Goal: Transaction & Acquisition: Purchase product/service

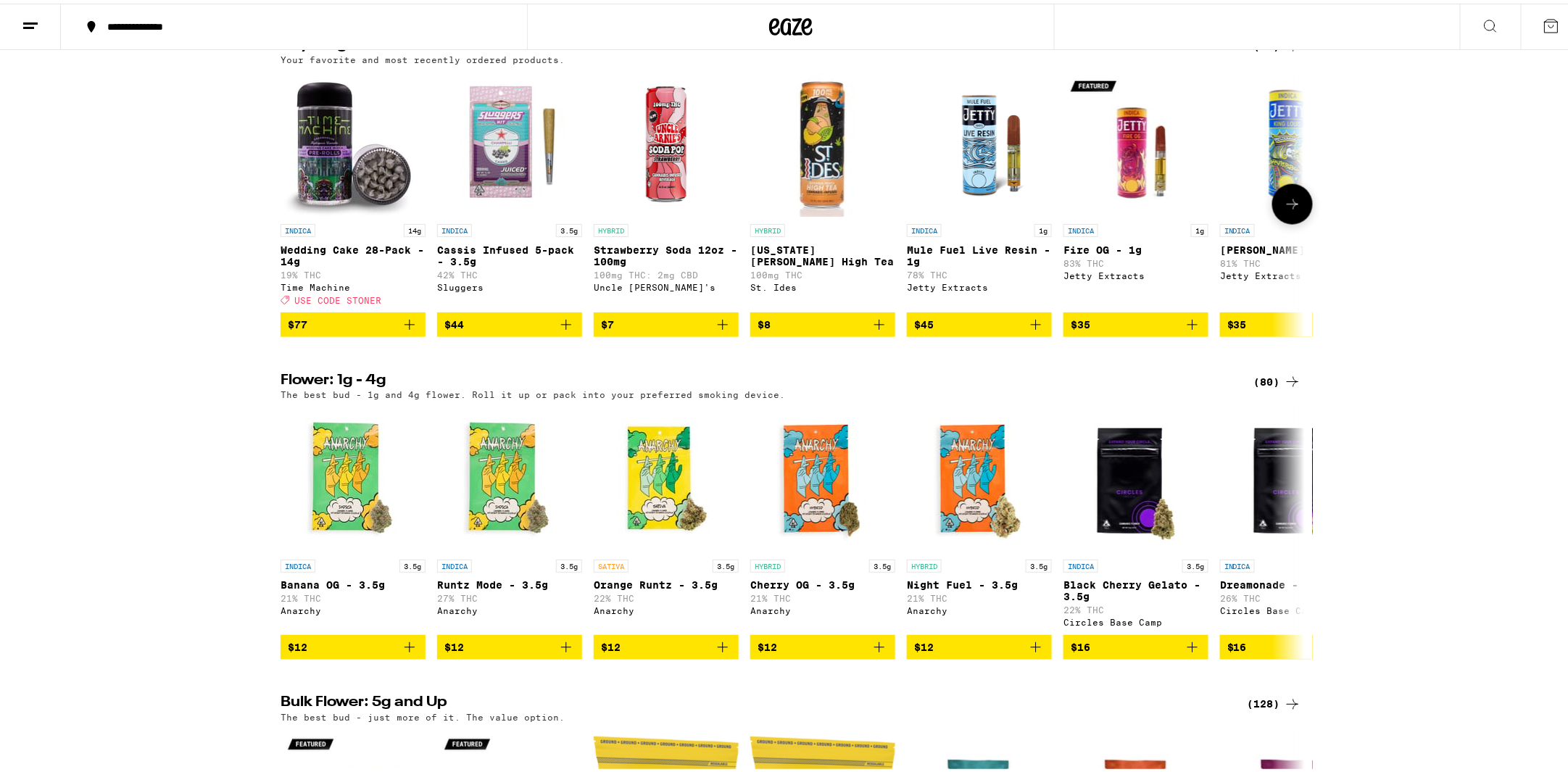
scroll to position [847, 0]
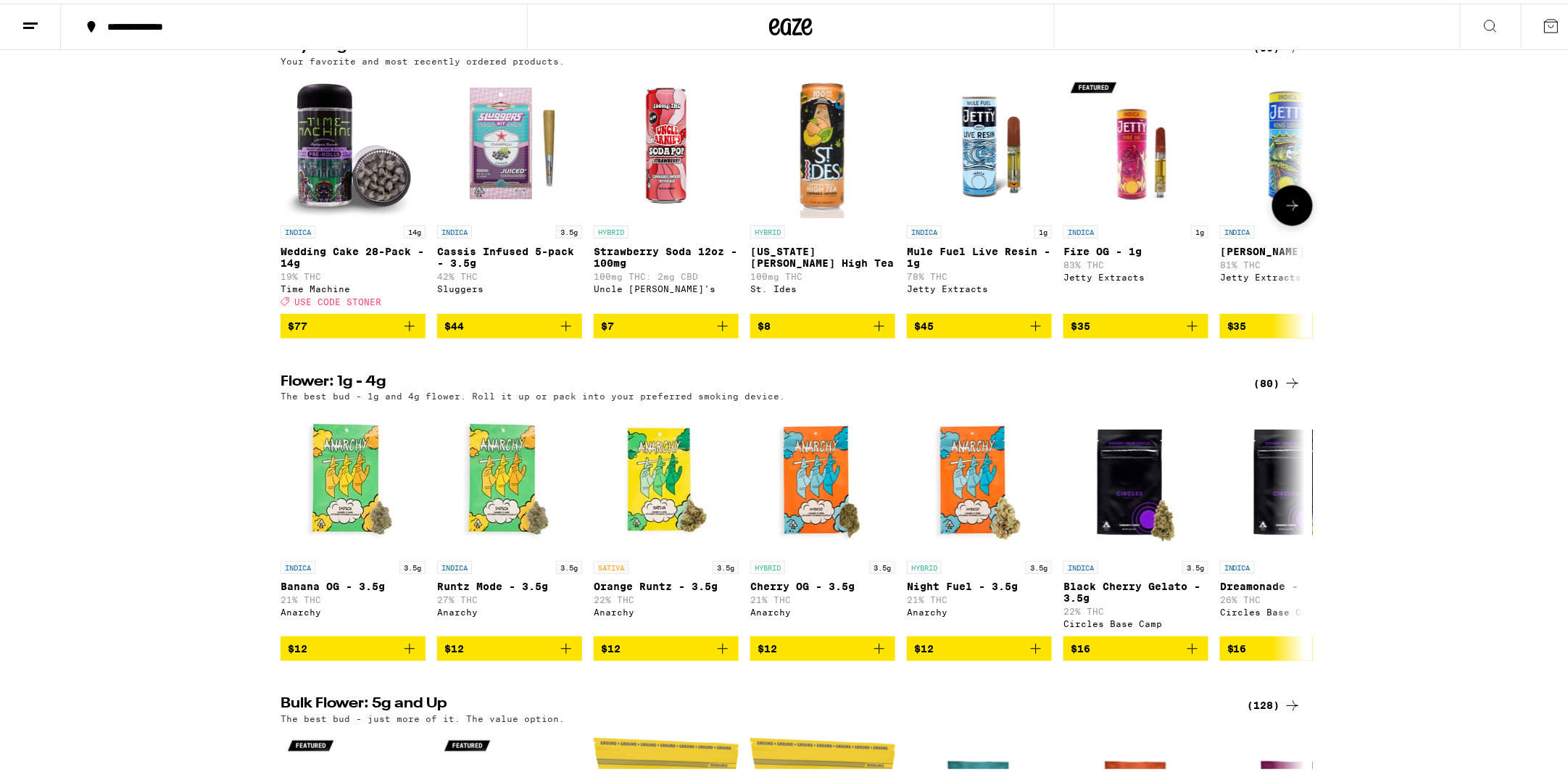
click at [408, 331] on icon "Add to bag" at bounding box center [410, 323] width 18 height 18
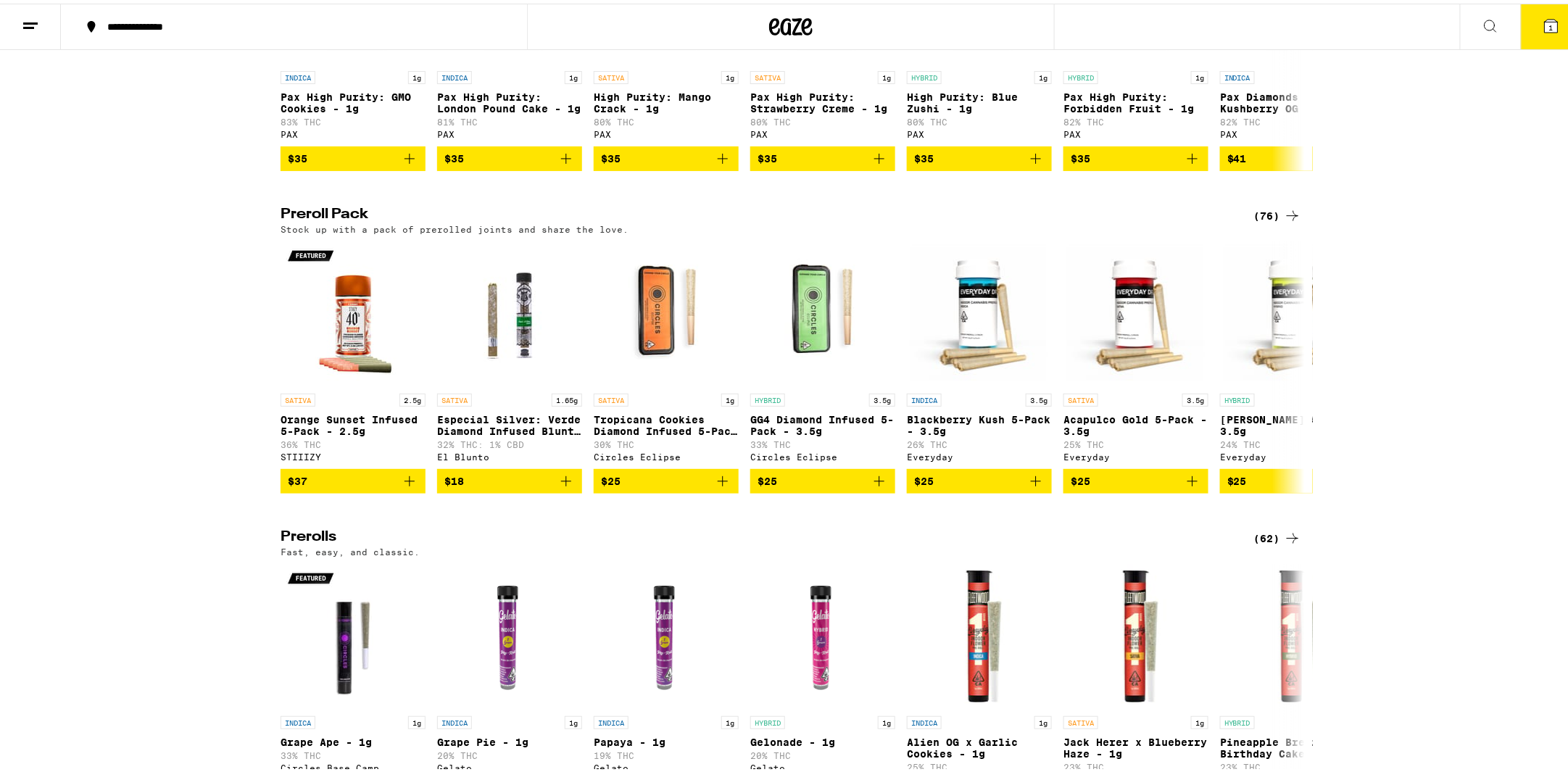
scroll to position [3116, 0]
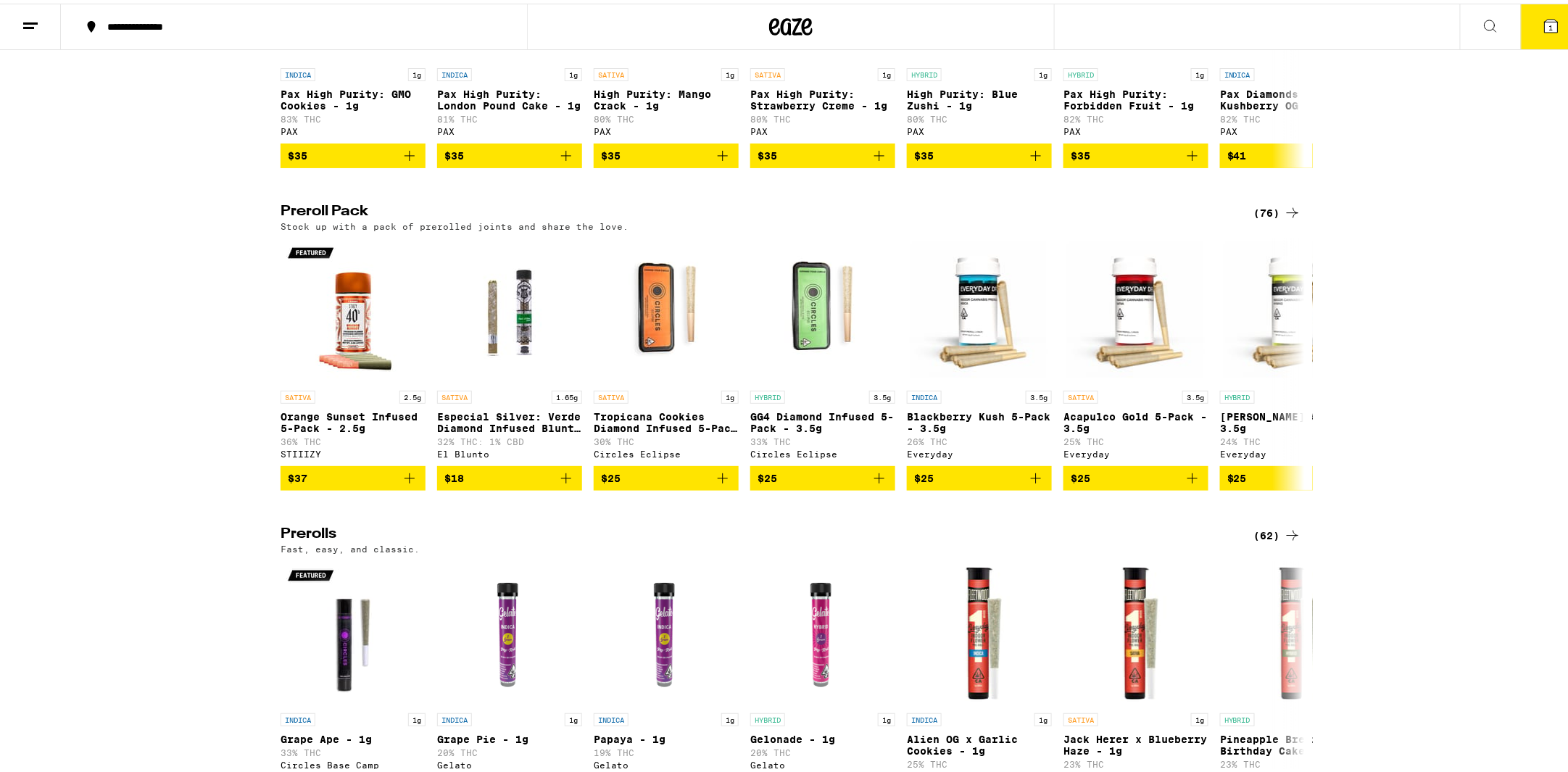
click at [1260, 219] on div "(76)" at bounding box center [1277, 210] width 47 height 18
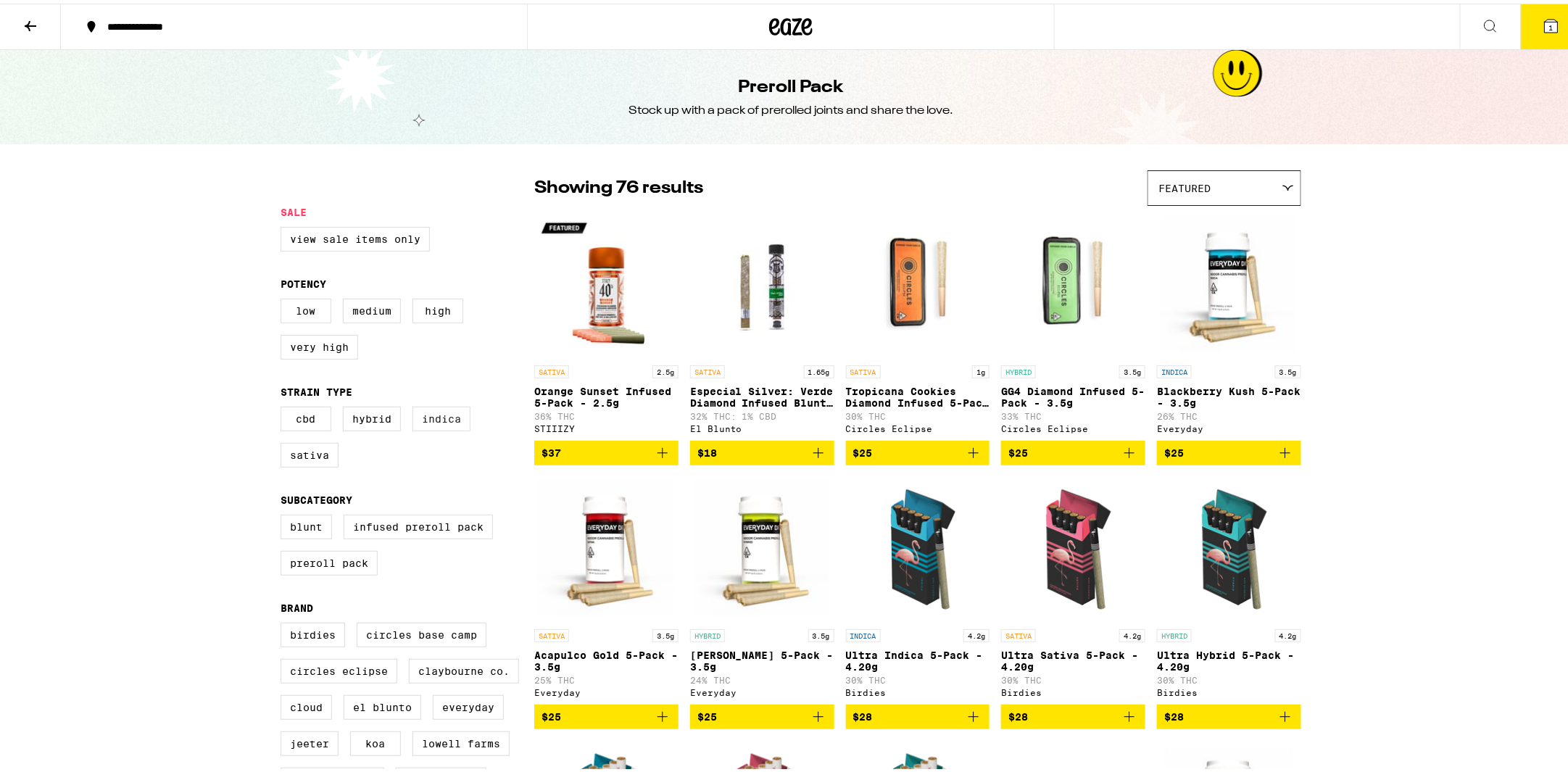
click at [434, 419] on label "Indica" at bounding box center [441, 415] width 58 height 24
click at [284, 406] on input "Indica" at bounding box center [283, 405] width 1 height 1
checkbox input "true"
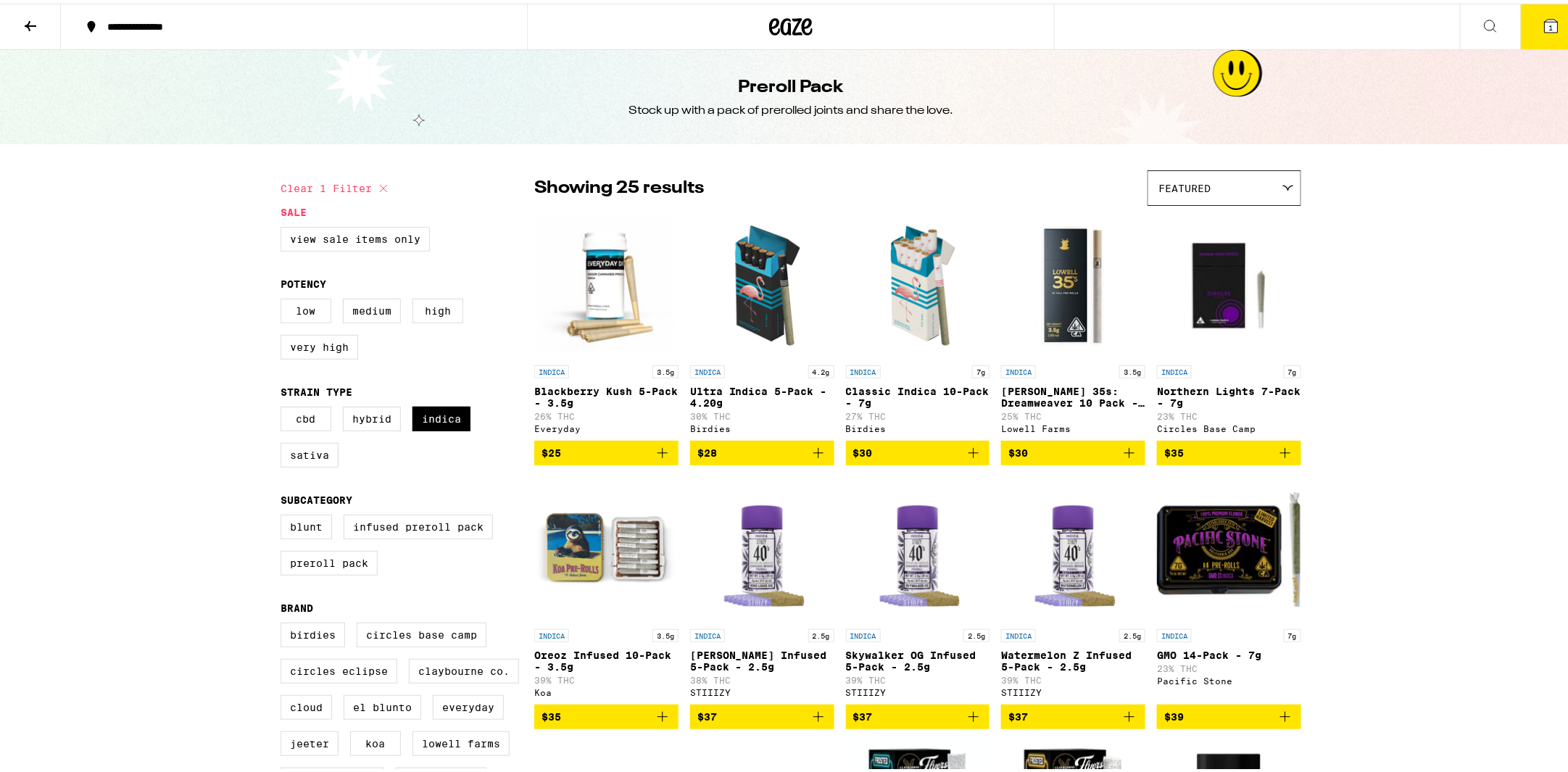
click at [918, 385] on p "Classic Indica 10-Pack - 7g" at bounding box center [918, 393] width 144 height 23
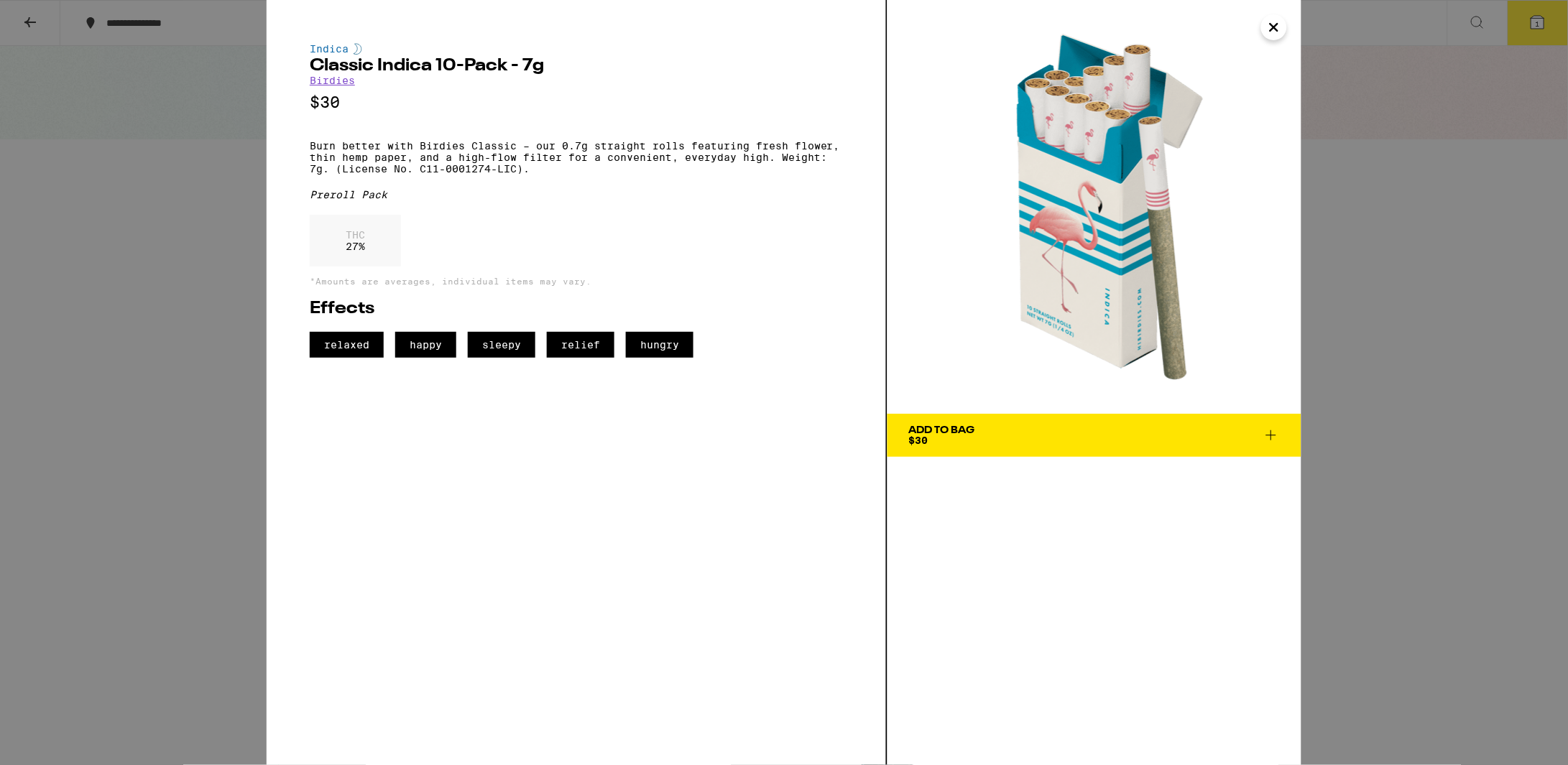
click at [948, 426] on div "Add To Bag" at bounding box center [942, 430] width 66 height 10
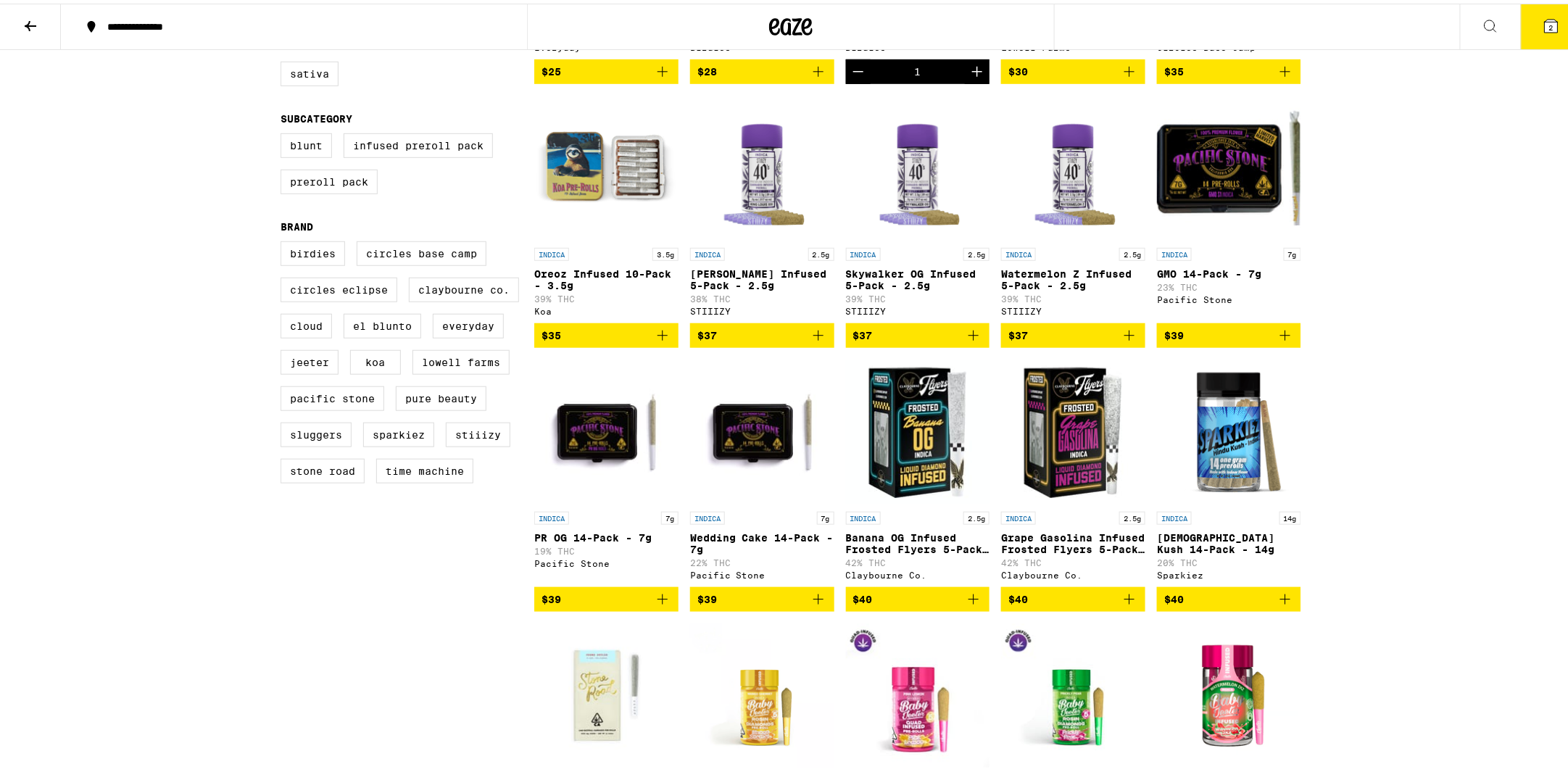
scroll to position [384, 0]
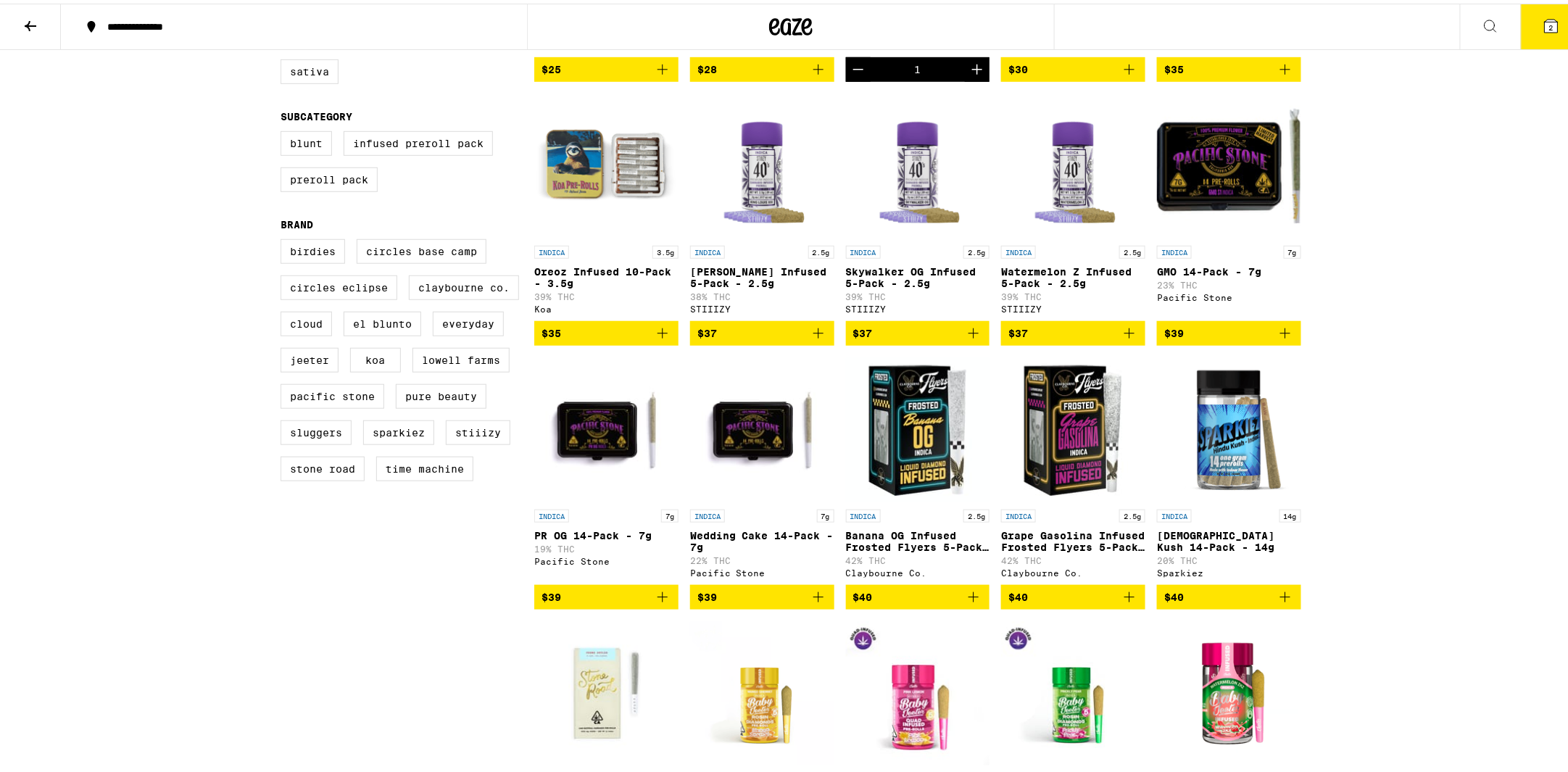
click at [902, 473] on img "Open page for Banana OG Infused Frosted Flyers 5-Pack - 2.5g from Claybourne Co." at bounding box center [918, 426] width 144 height 145
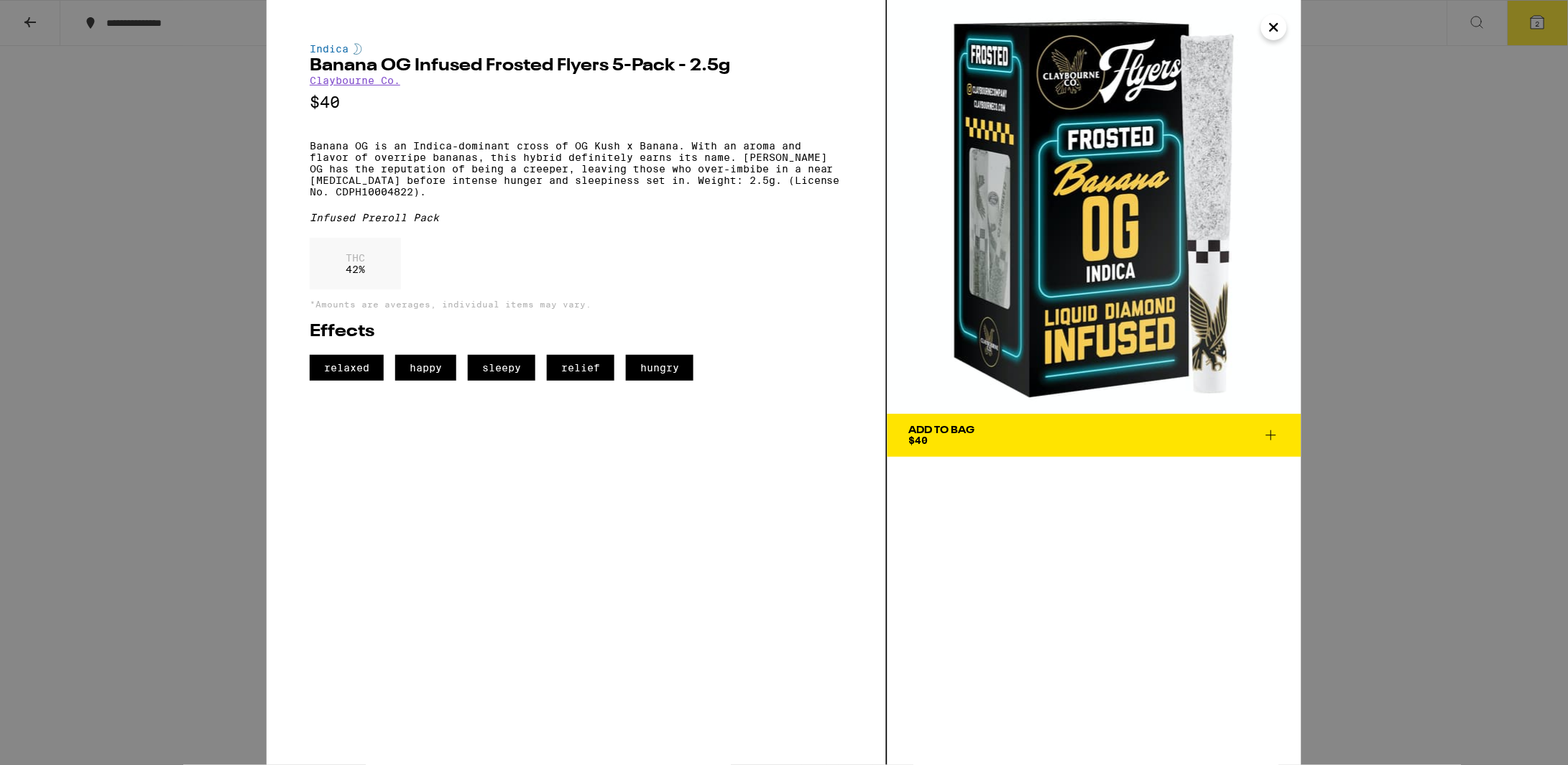
click at [1275, 32] on icon "Close" at bounding box center [1274, 27] width 17 height 21
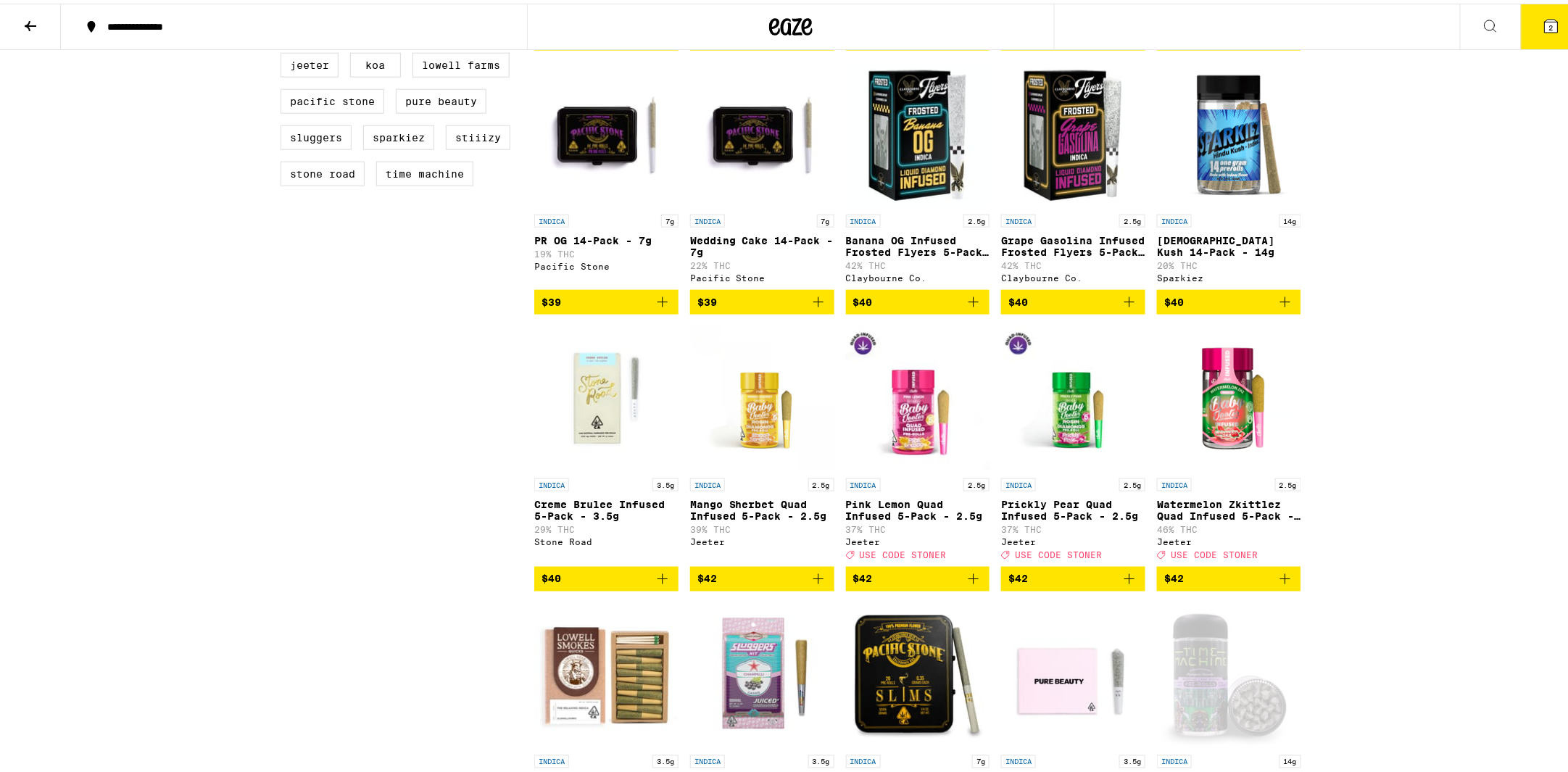
scroll to position [700, 0]
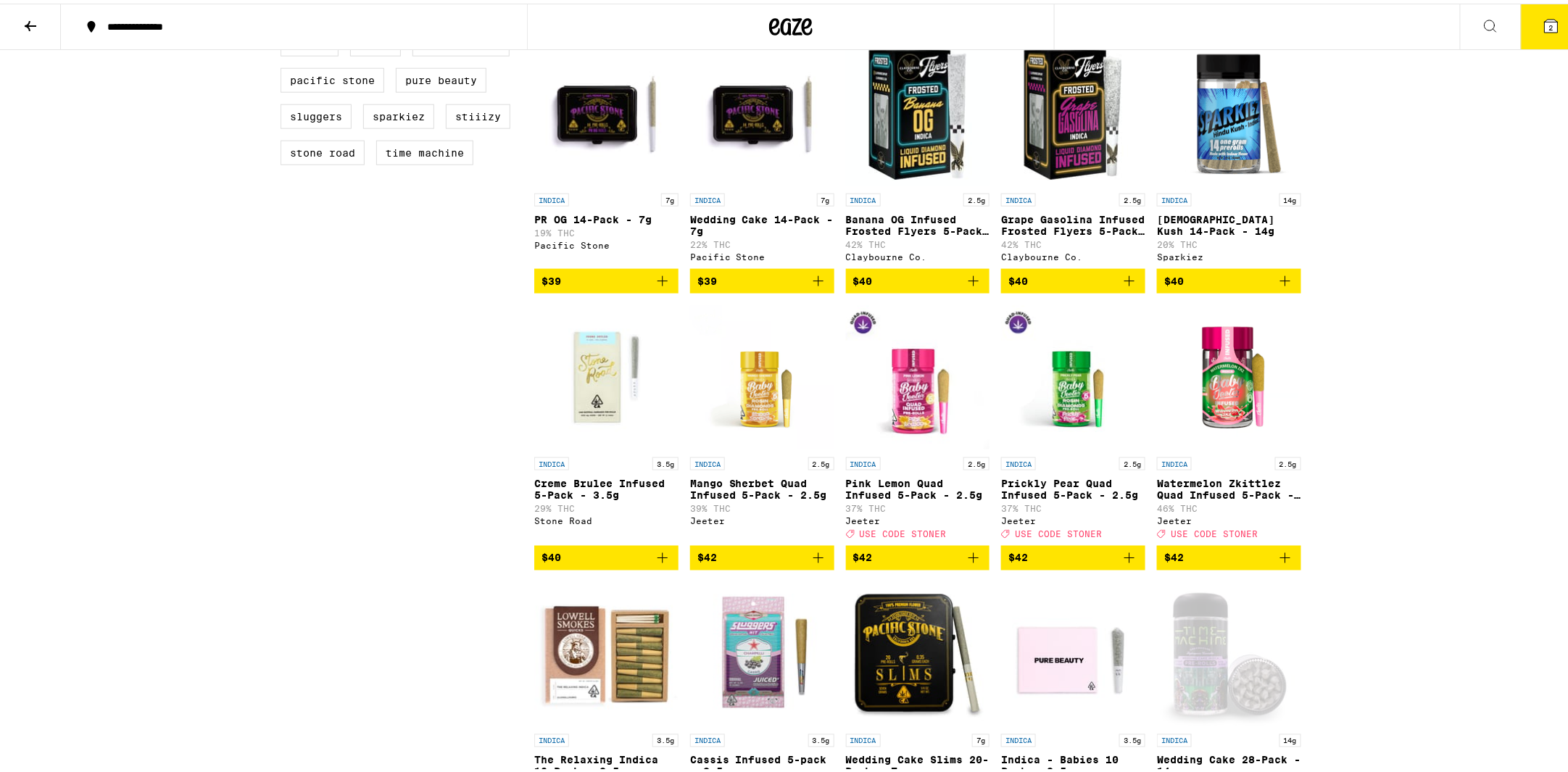
click at [1548, 22] on span "2" at bounding box center [1550, 23] width 4 height 9
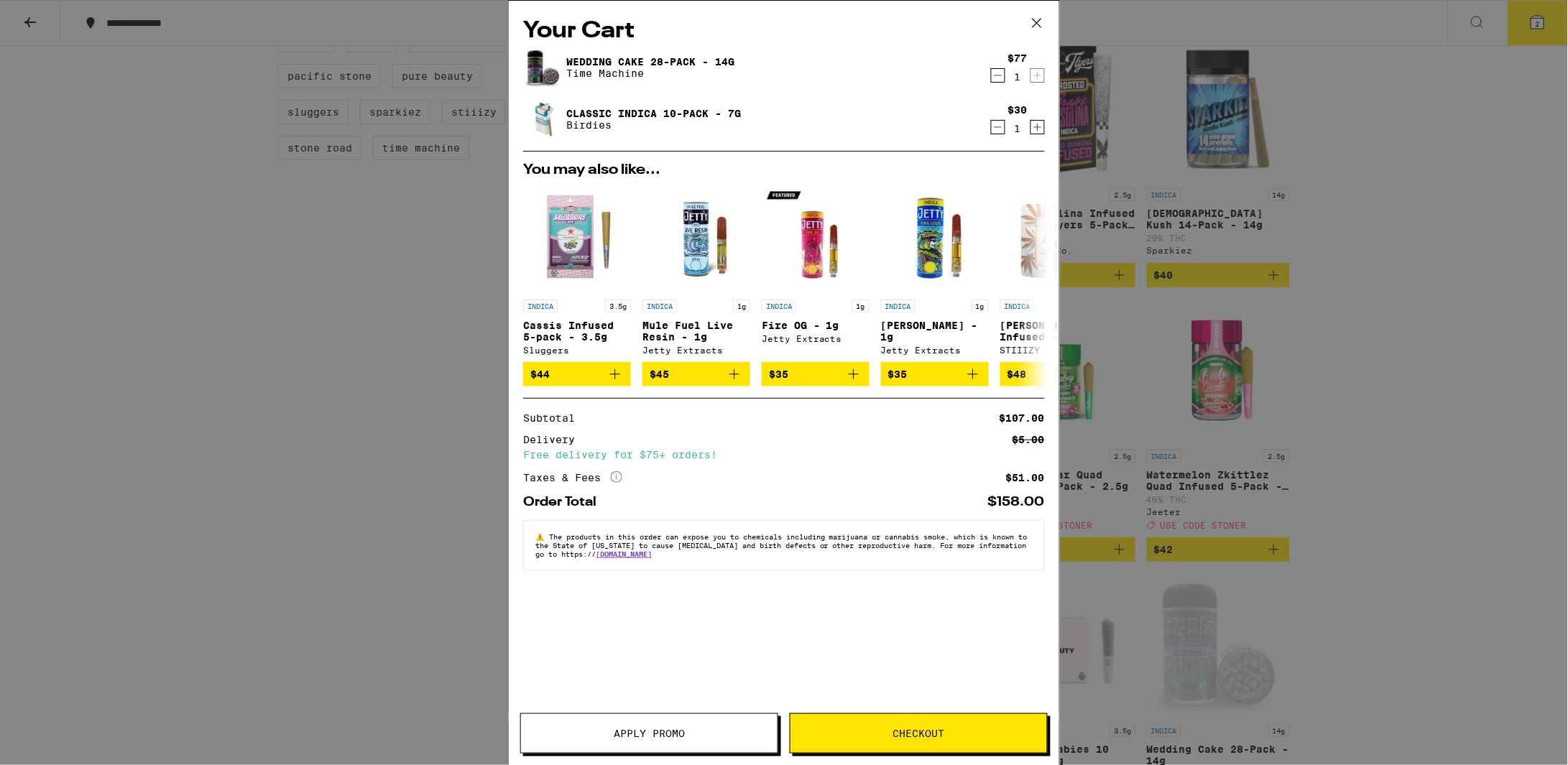
click at [1051, 19] on button at bounding box center [1037, 24] width 44 height 46
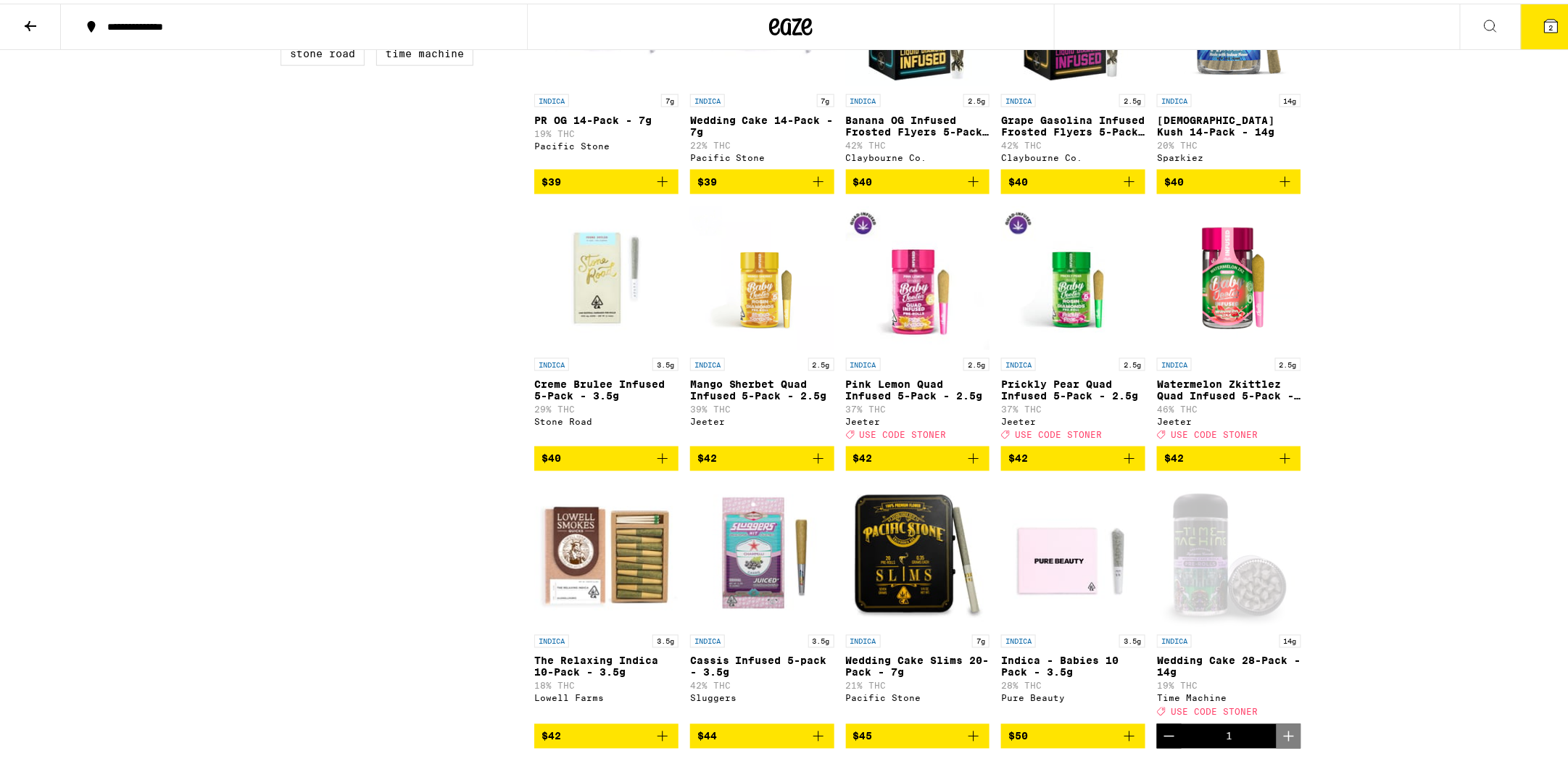
scroll to position [805, 0]
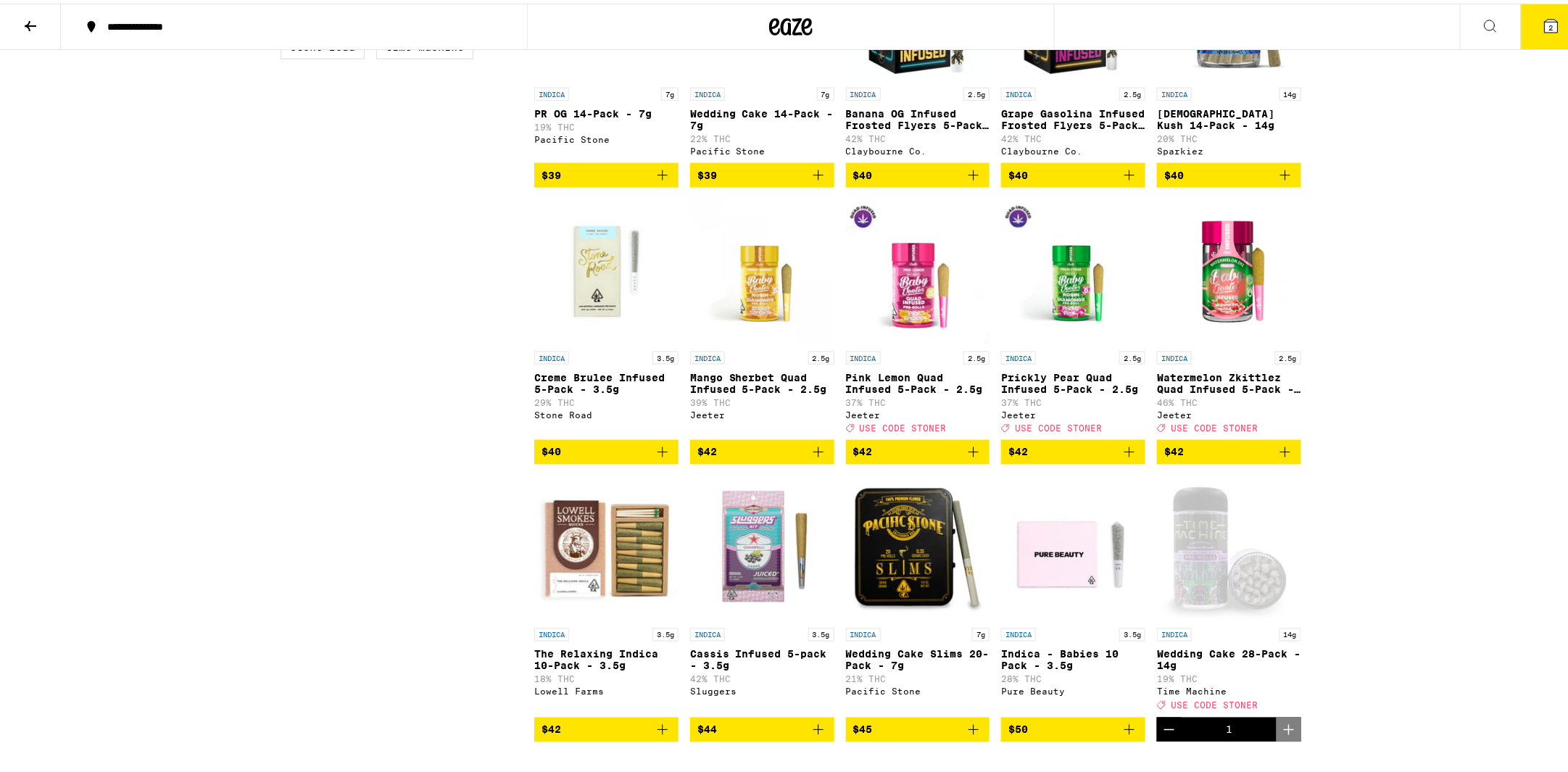
click at [1126, 458] on icon "Add to bag" at bounding box center [1129, 449] width 18 height 18
click at [810, 458] on icon "Add to bag" at bounding box center [819, 449] width 18 height 18
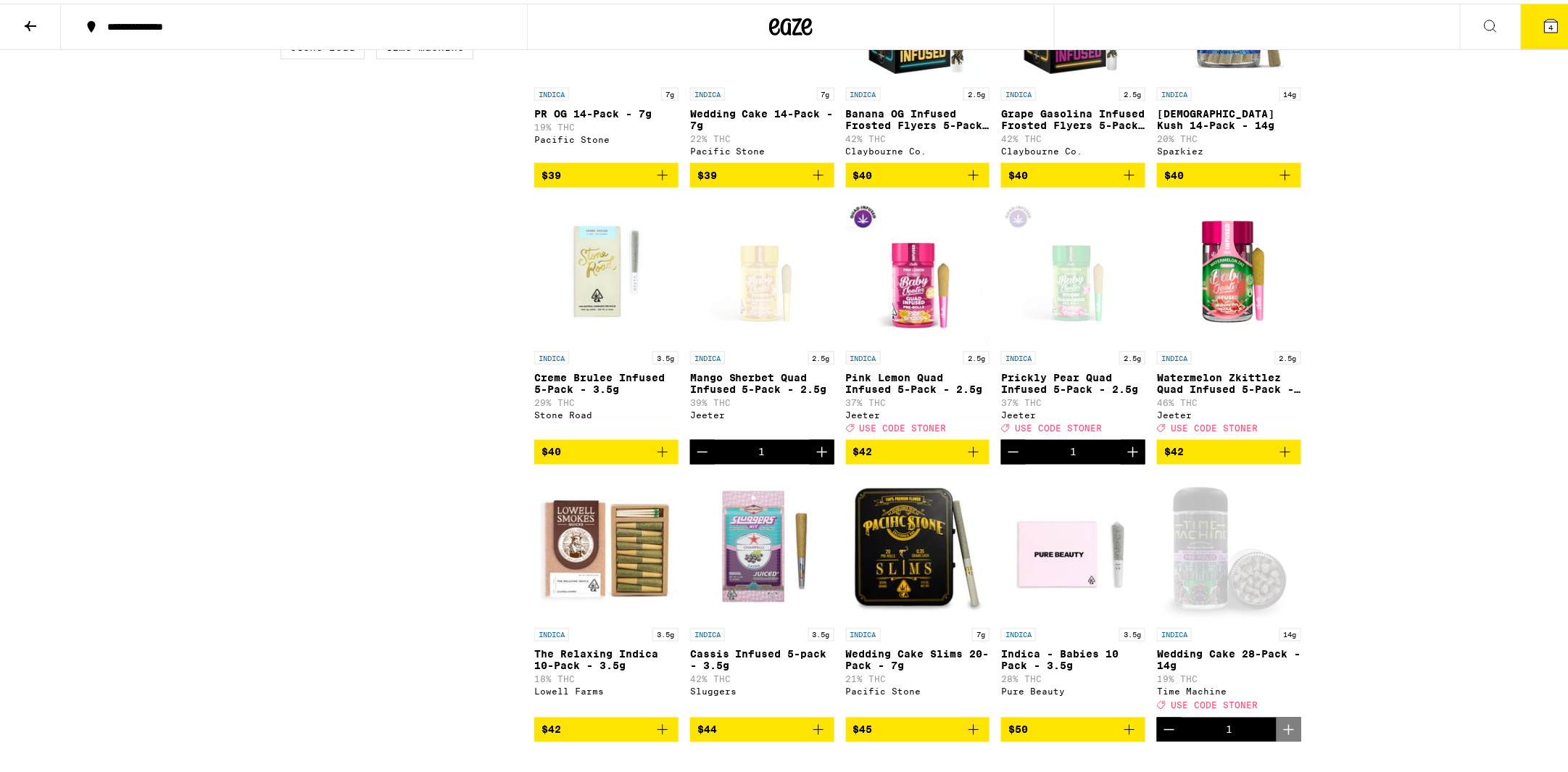
click at [1545, 26] on icon at bounding box center [1550, 21] width 13 height 13
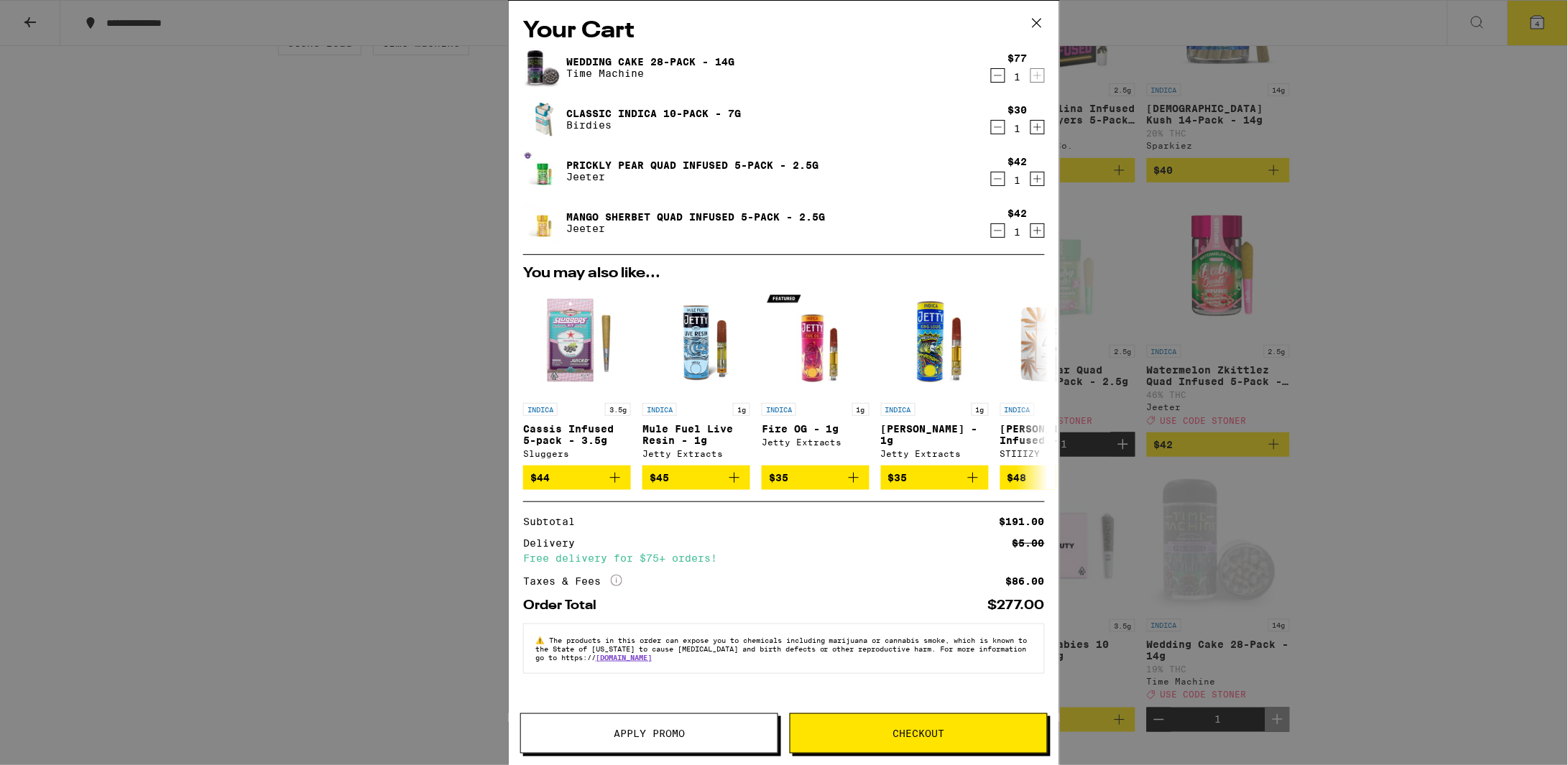
click at [740, 742] on button "Apply Promo" at bounding box center [649, 734] width 258 height 41
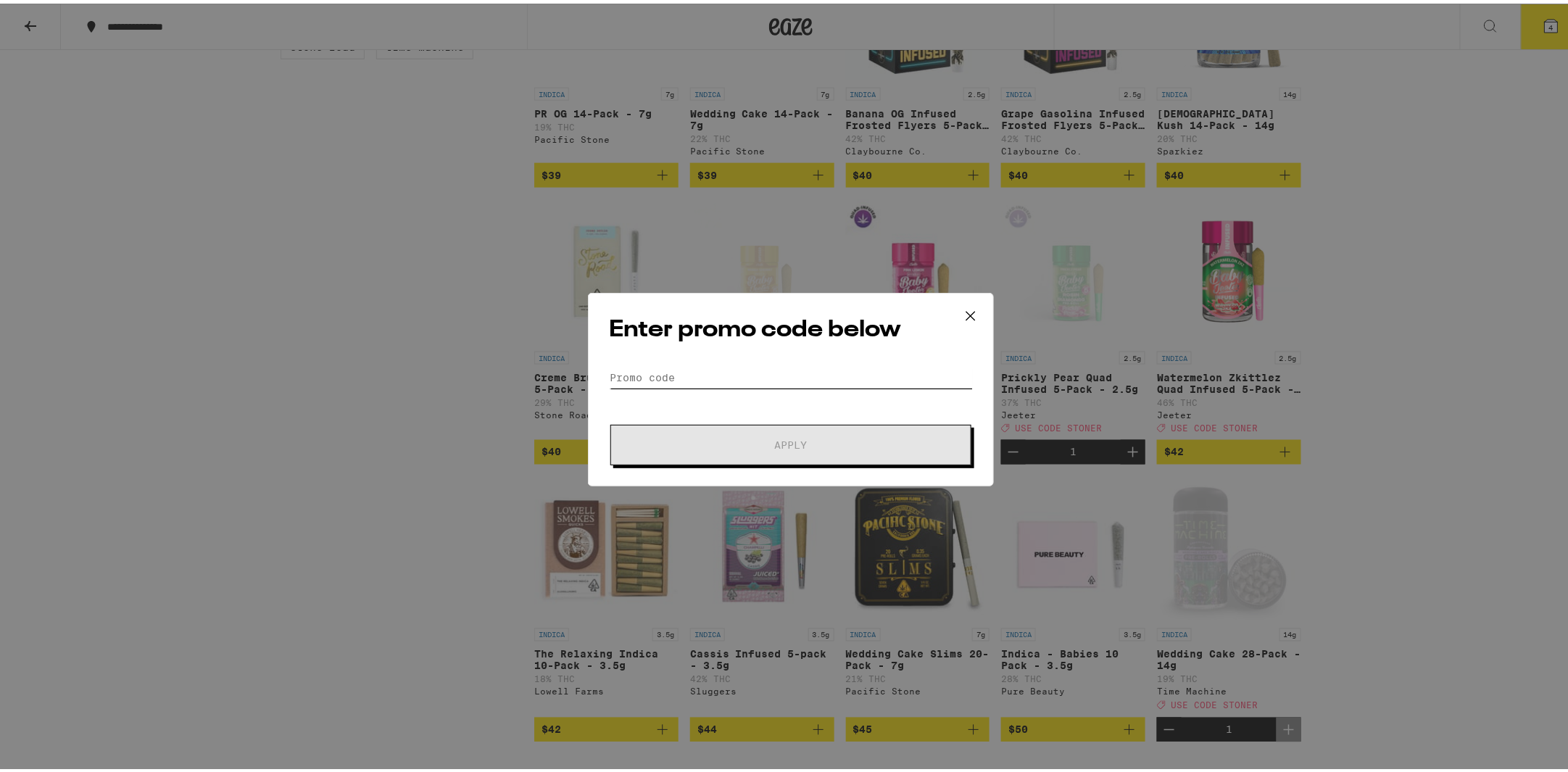
click at [742, 374] on input "Promo Code" at bounding box center [790, 374] width 364 height 21
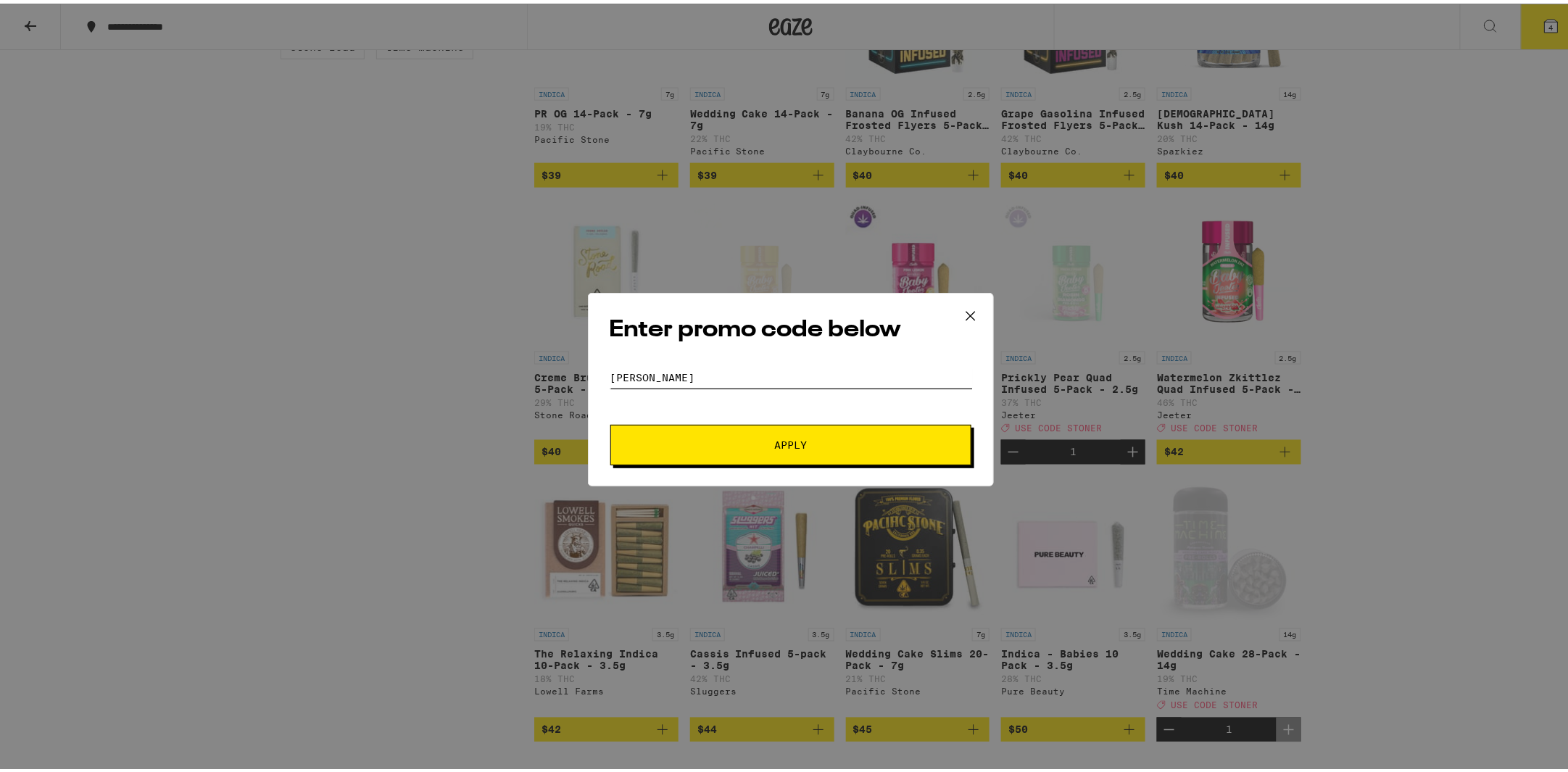
type input "STONER"
click at [759, 446] on span "Apply" at bounding box center [790, 441] width 261 height 10
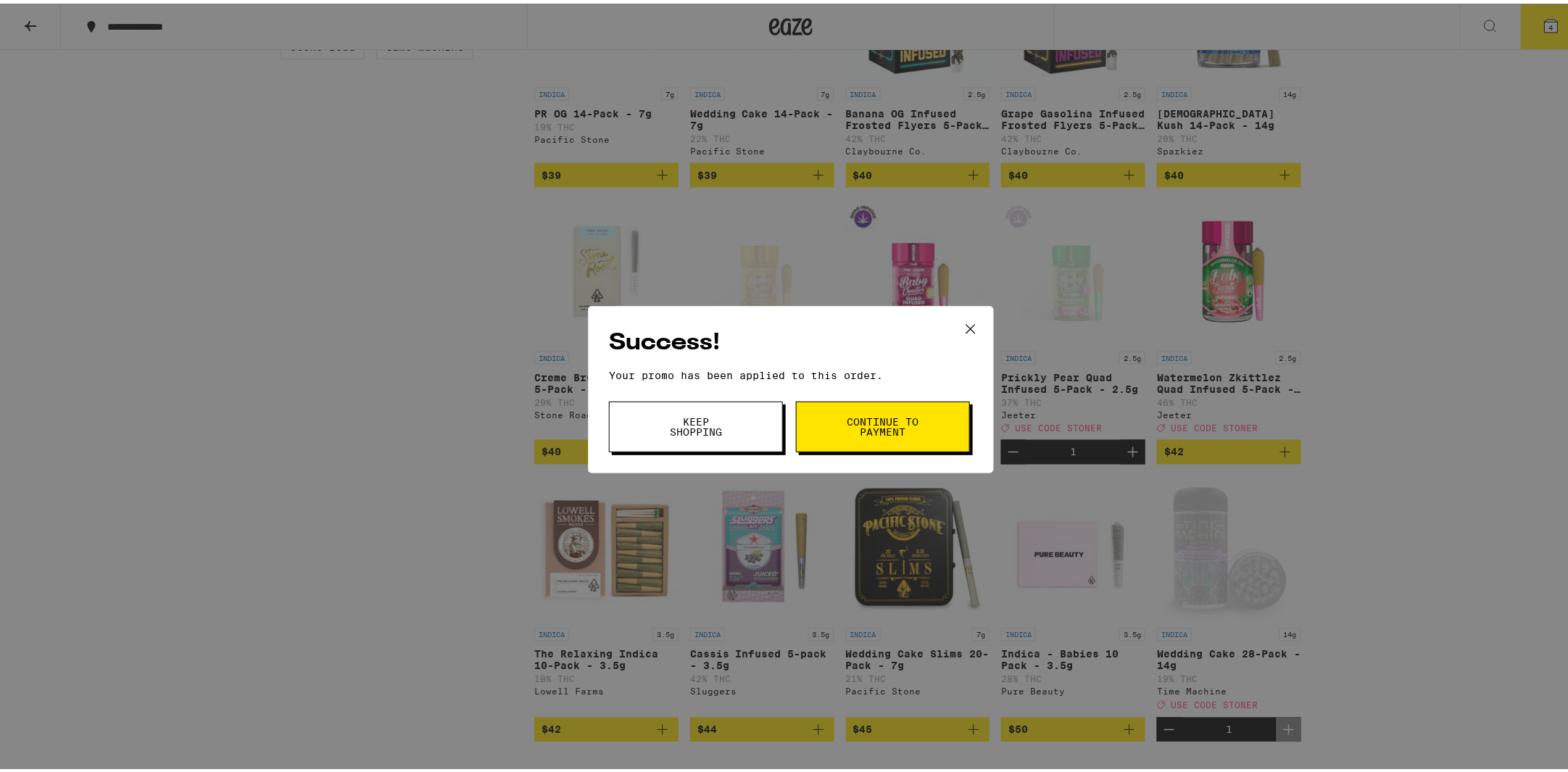
drag, startPoint x: 865, startPoint y: 423, endPoint x: 869, endPoint y: 394, distance: 29.3
click at [869, 394] on div "Success! Your promo has been applied to this order. Promo Code STONER Keep Shop…" at bounding box center [790, 386] width 406 height 168
click at [869, 413] on span "Continue to payment" at bounding box center [883, 423] width 74 height 20
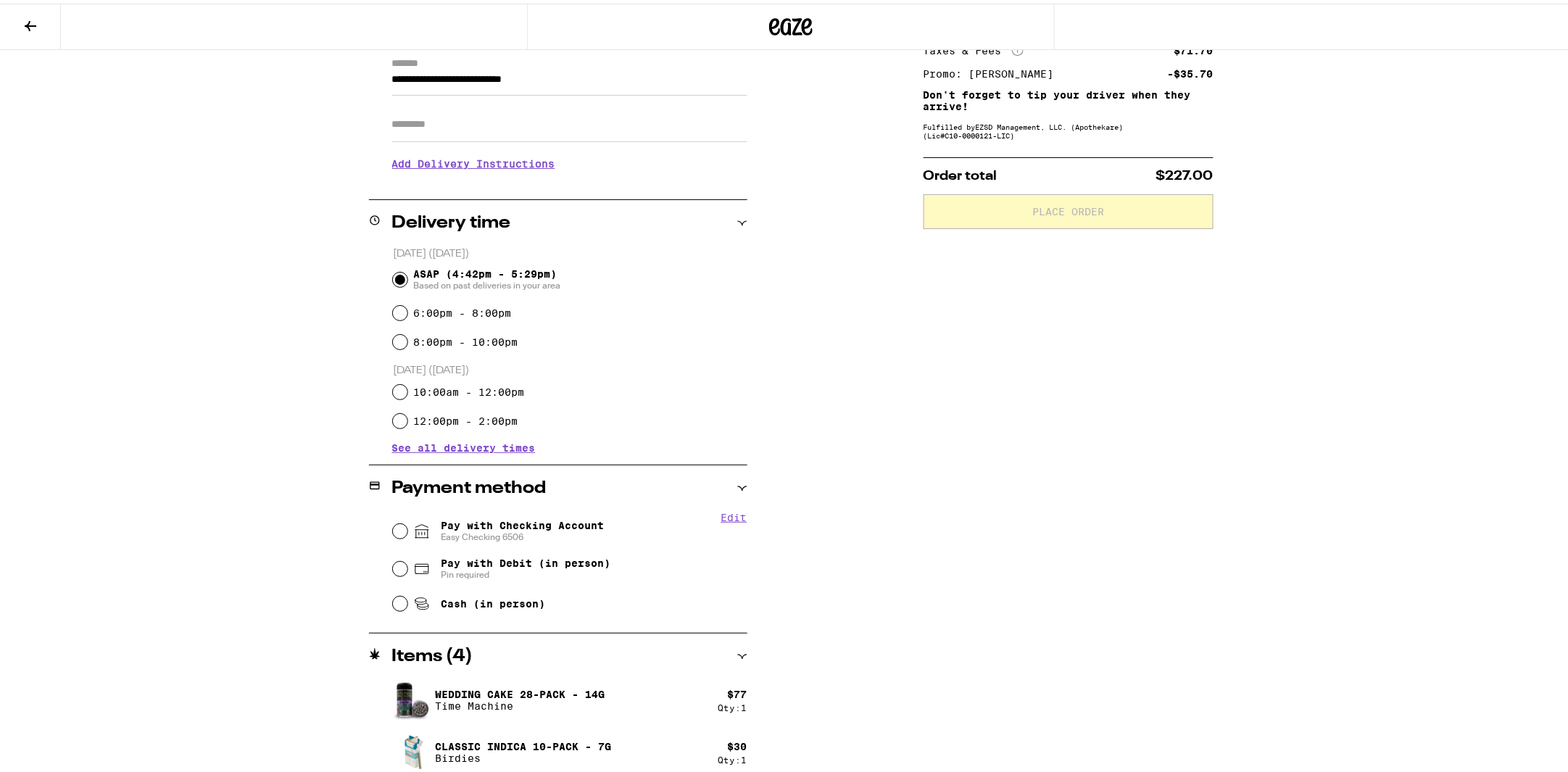
scroll to position [321, 0]
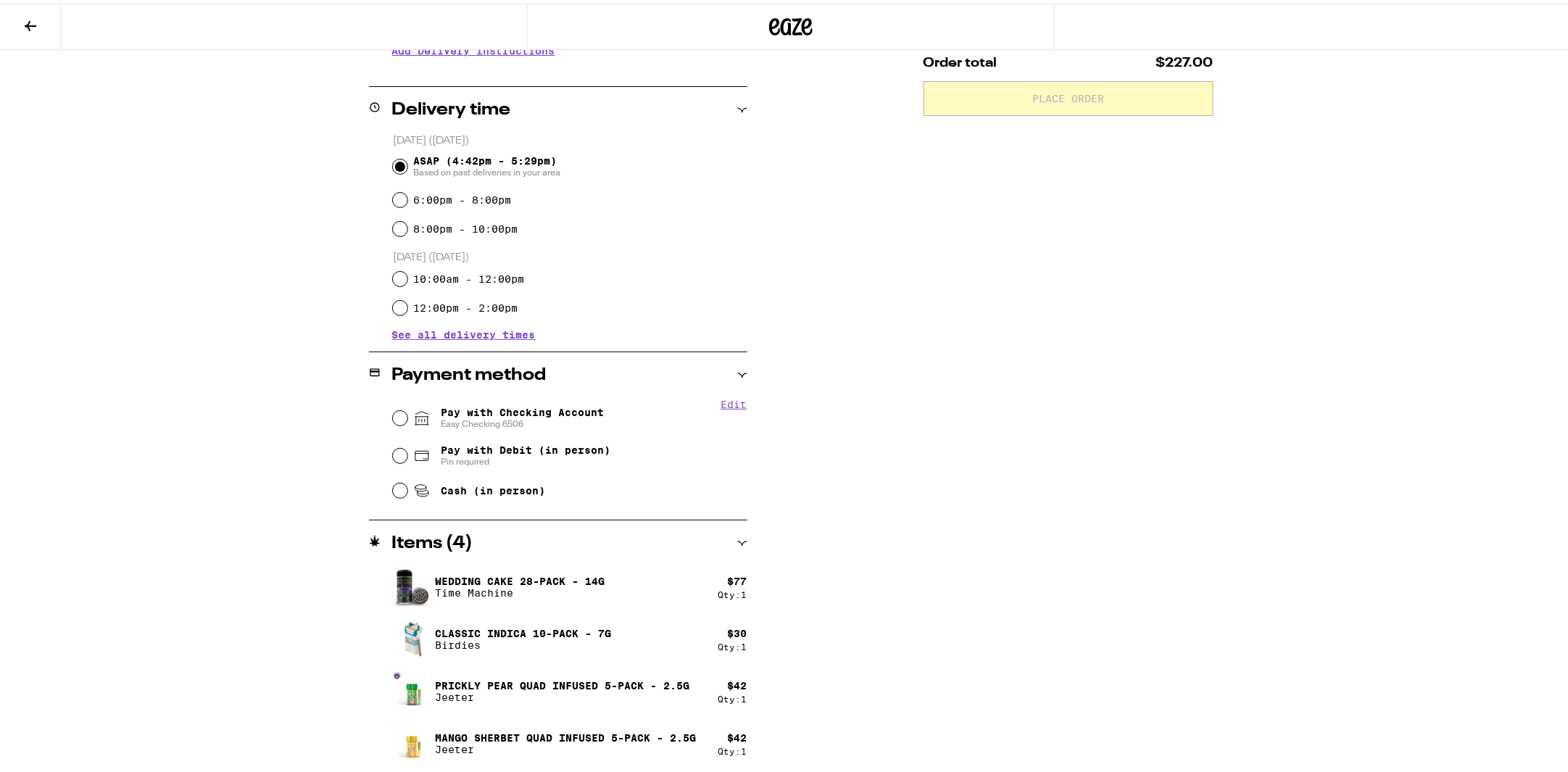
click at [869, 413] on div "**********" at bounding box center [791, 313] width 1044 height 918
click at [889, 247] on div "**********" at bounding box center [791, 313] width 1044 height 918
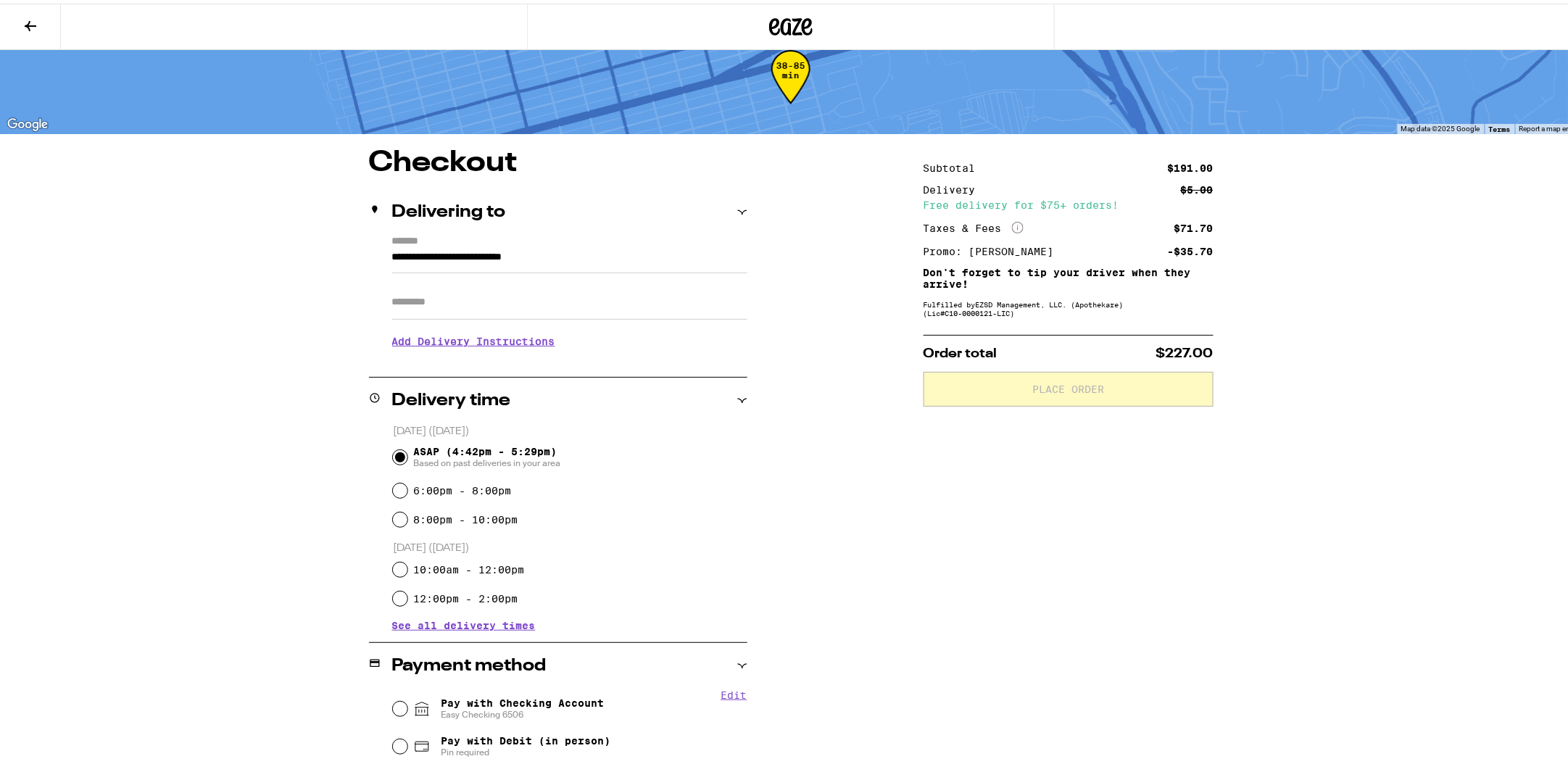
scroll to position [31, 0]
click at [401, 711] on div "Pay with Checking Account Easy Checking 6506" at bounding box center [570, 705] width 354 height 38
click at [393, 707] on input "Pay with Checking Account Easy Checking 6506" at bounding box center [400, 705] width 15 height 15
radio input "true"
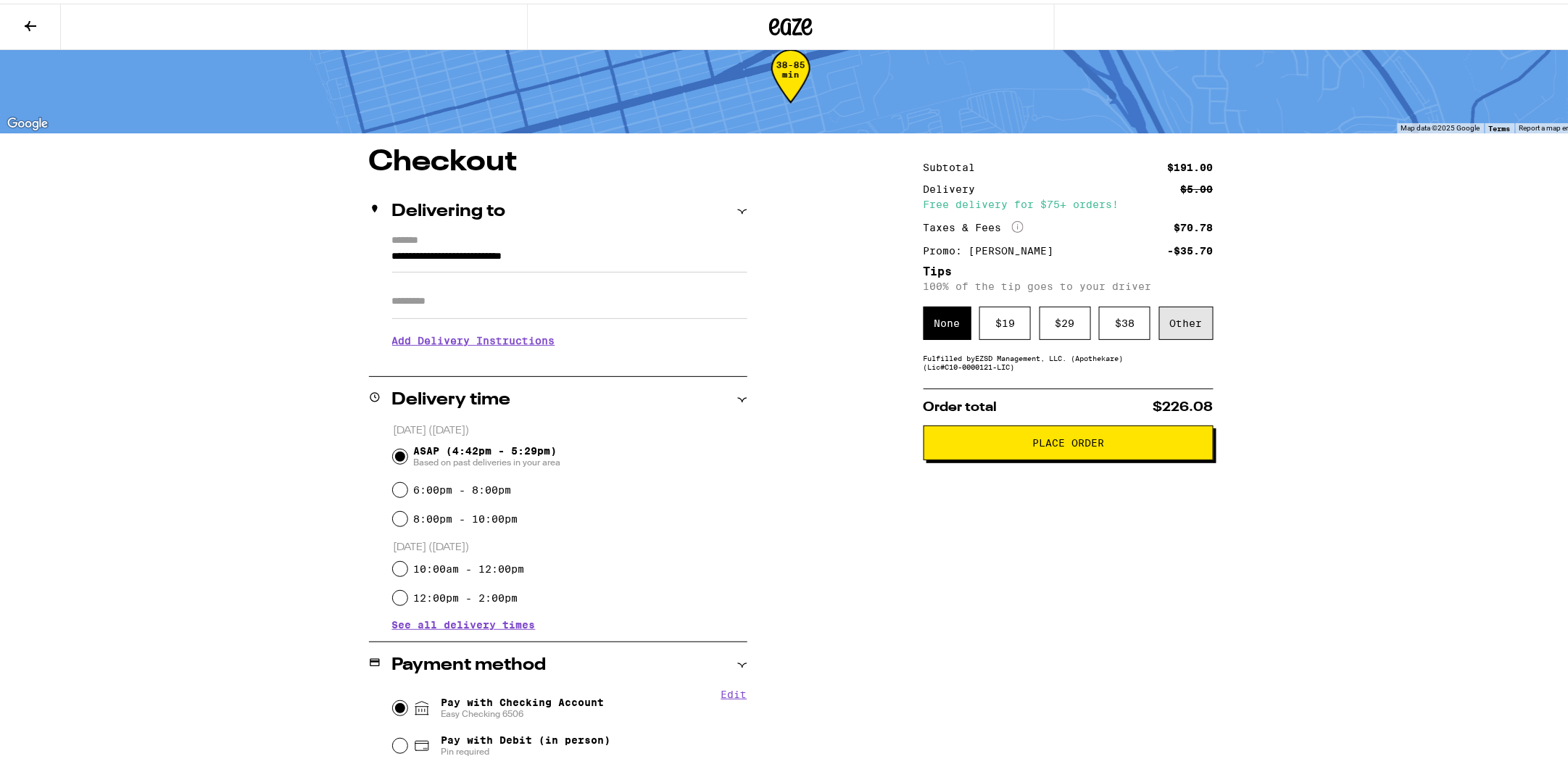
click at [1183, 328] on div "Other" at bounding box center [1186, 319] width 55 height 33
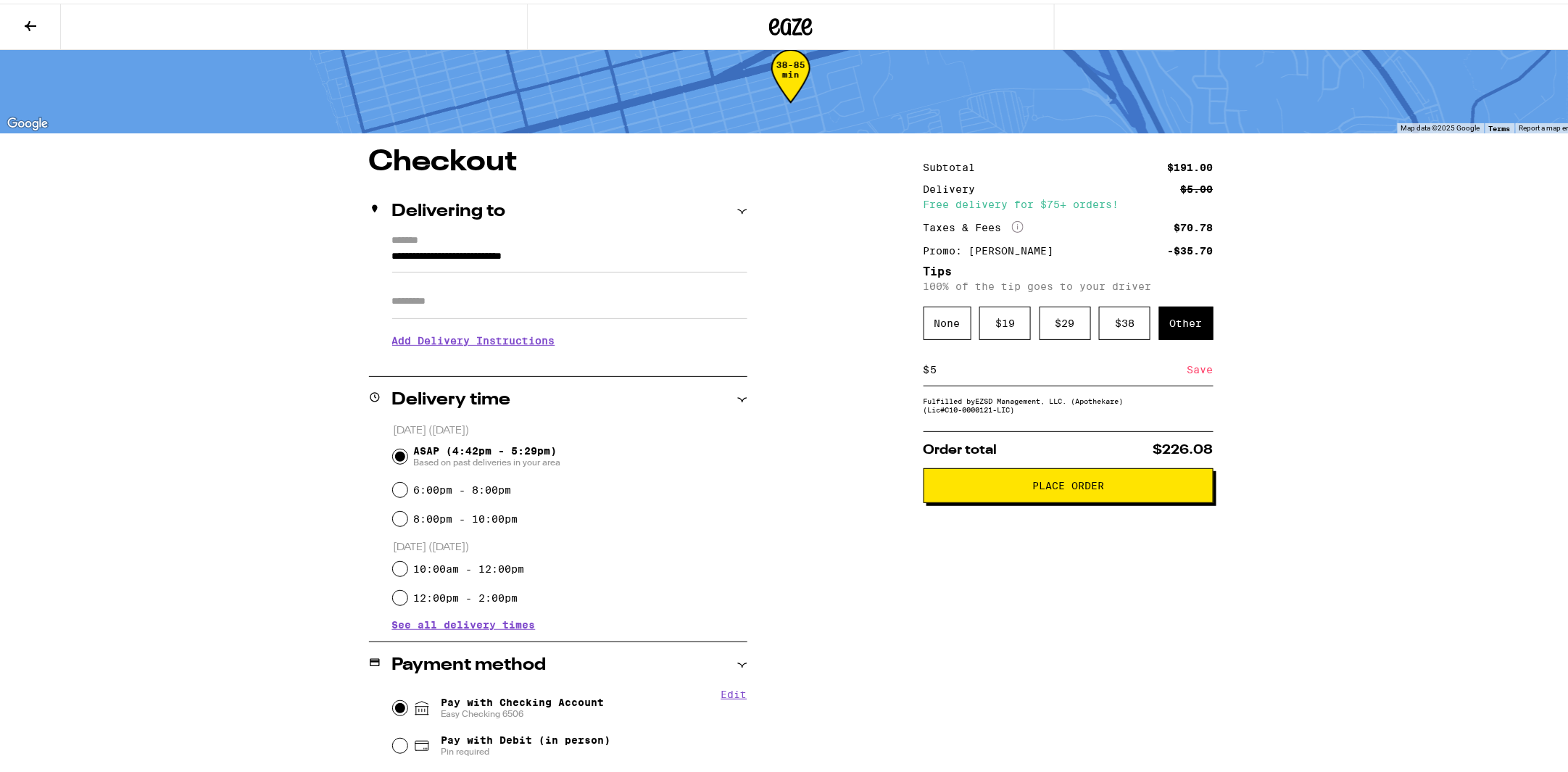
type input "5"
click at [1198, 376] on div "Save" at bounding box center [1200, 366] width 26 height 32
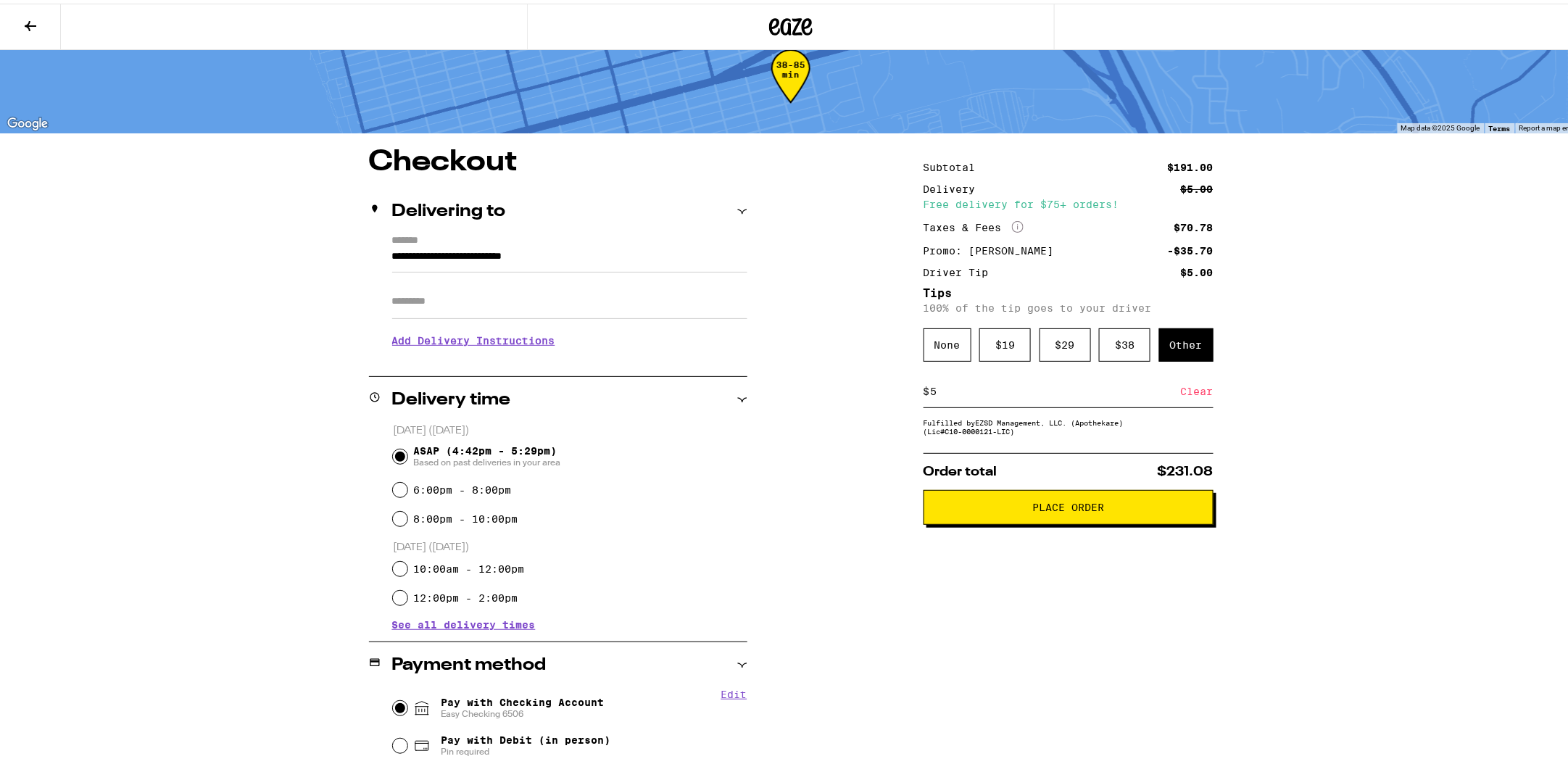
click at [1013, 521] on button "Place Order" at bounding box center [1067, 504] width 290 height 35
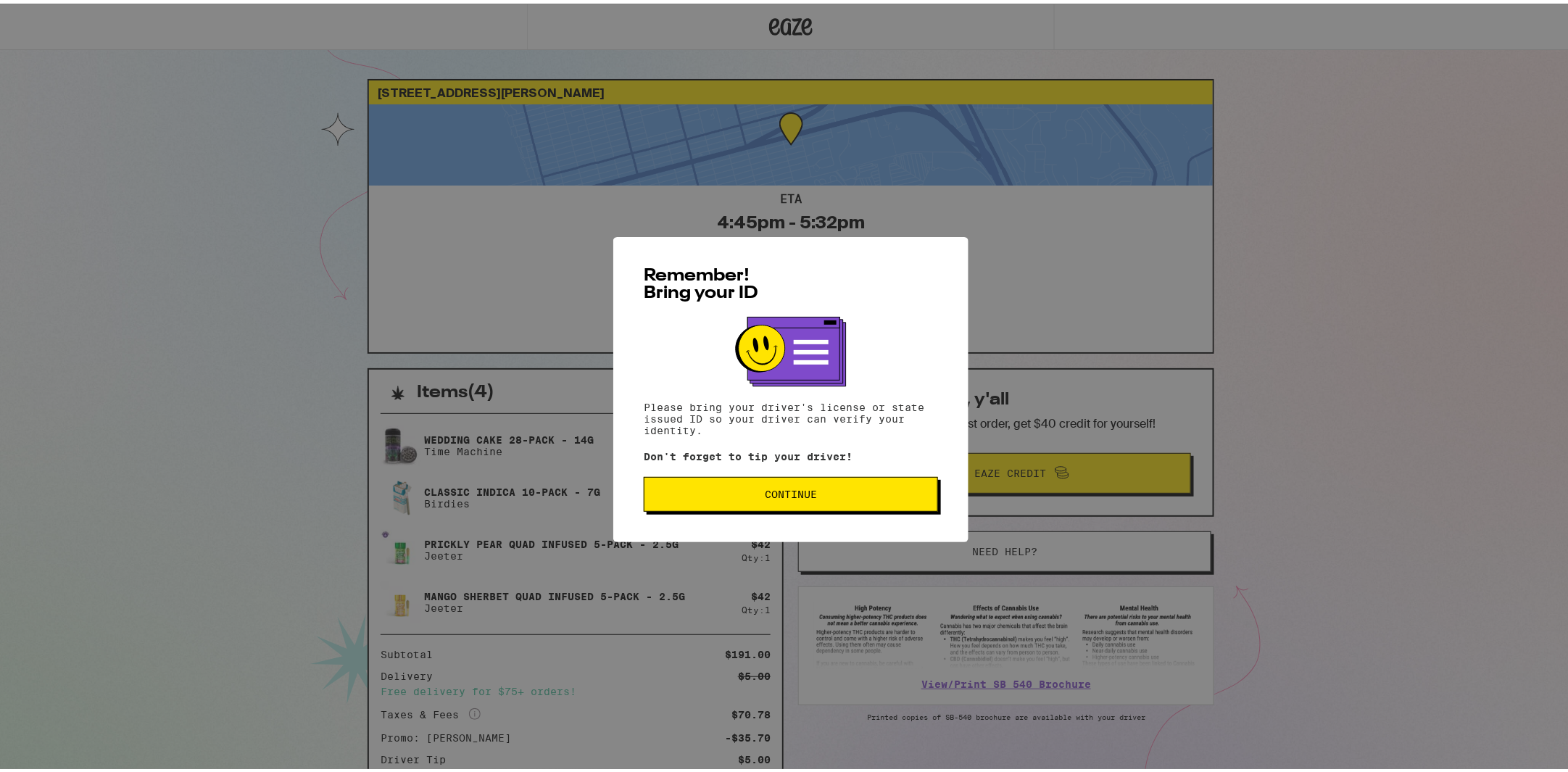
click at [890, 488] on button "Continue" at bounding box center [791, 491] width 295 height 35
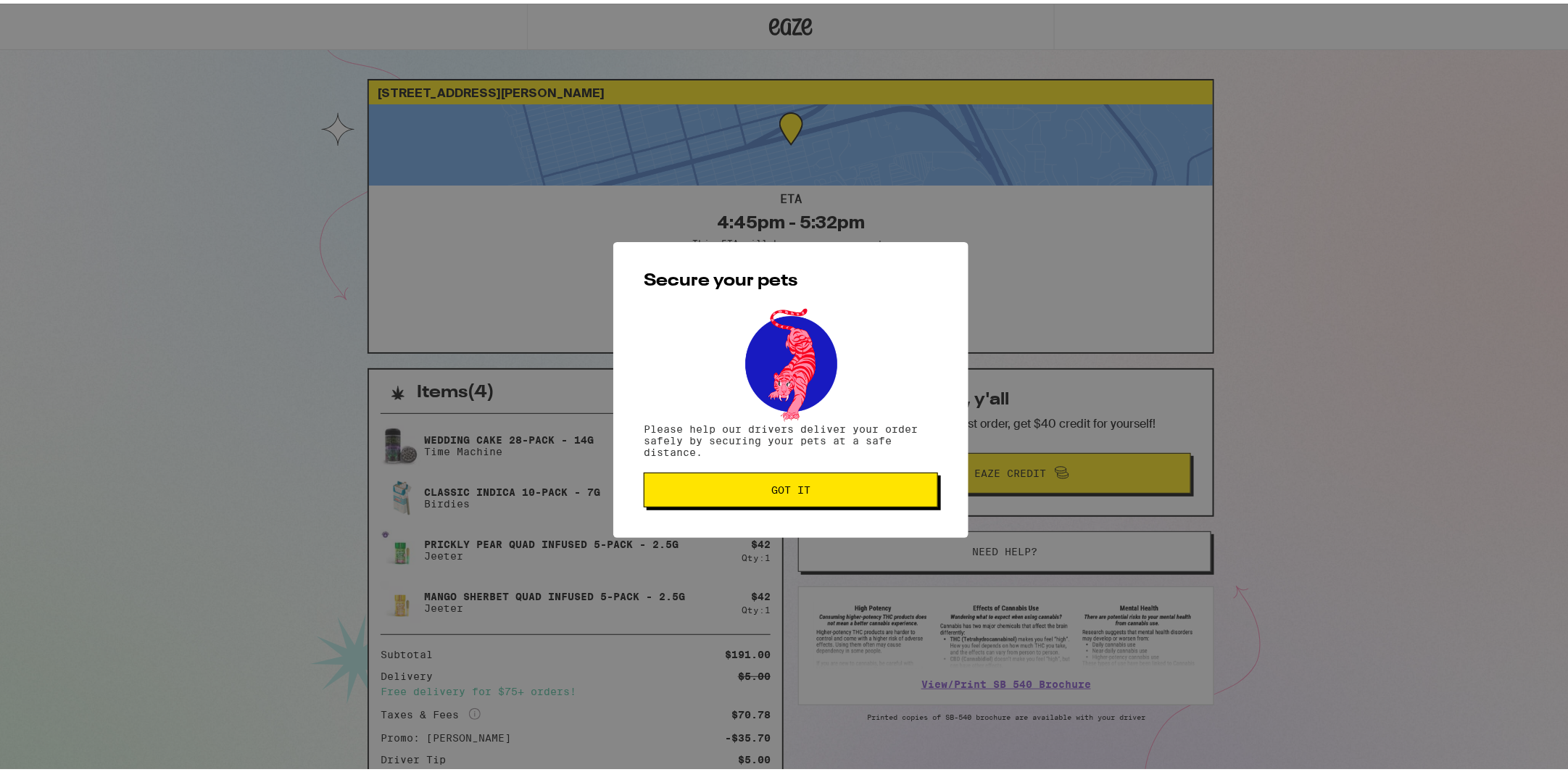
click at [890, 488] on span "Got it" at bounding box center [790, 486] width 269 height 10
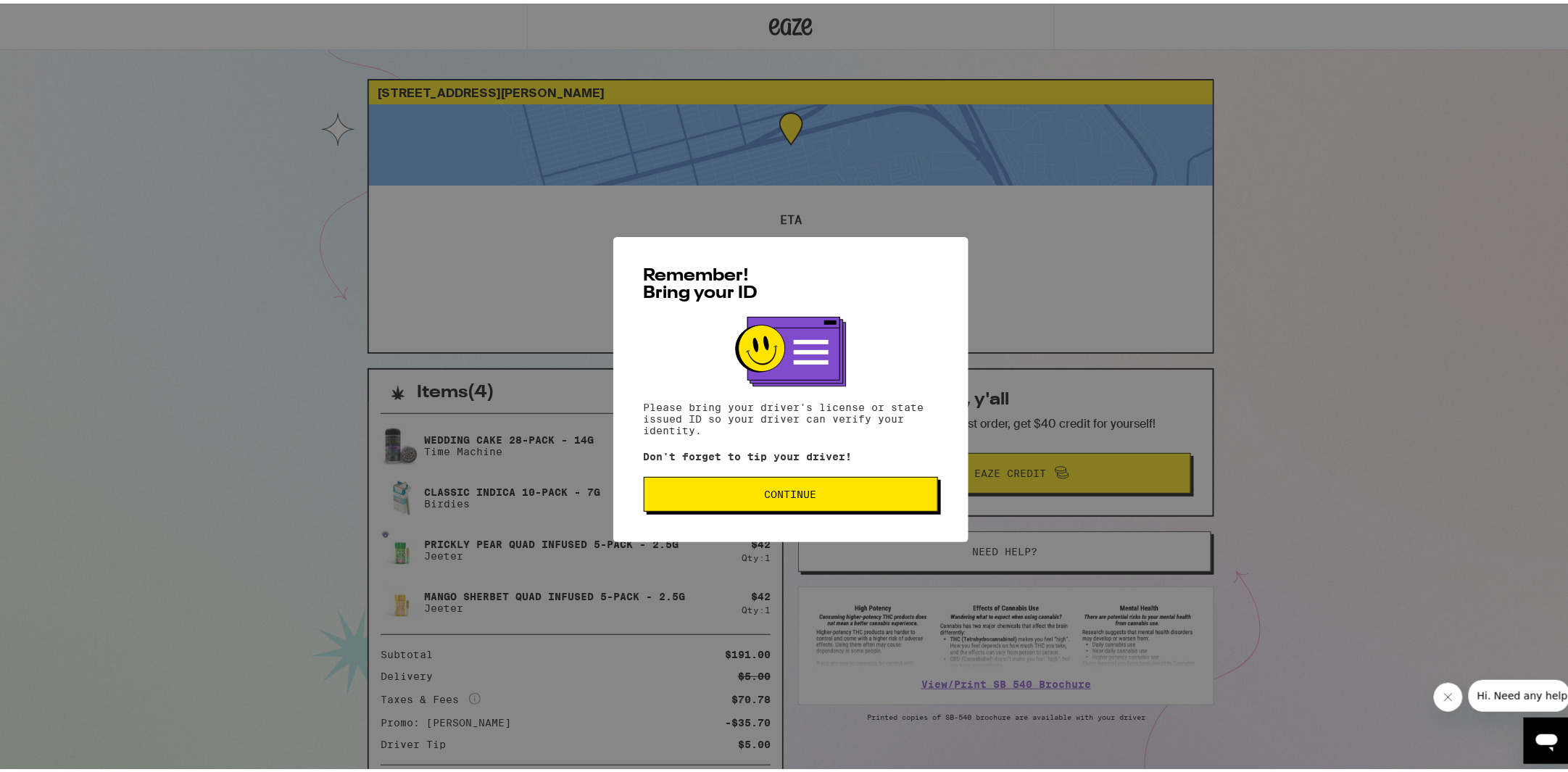
click at [766, 496] on span "Continue" at bounding box center [790, 491] width 52 height 10
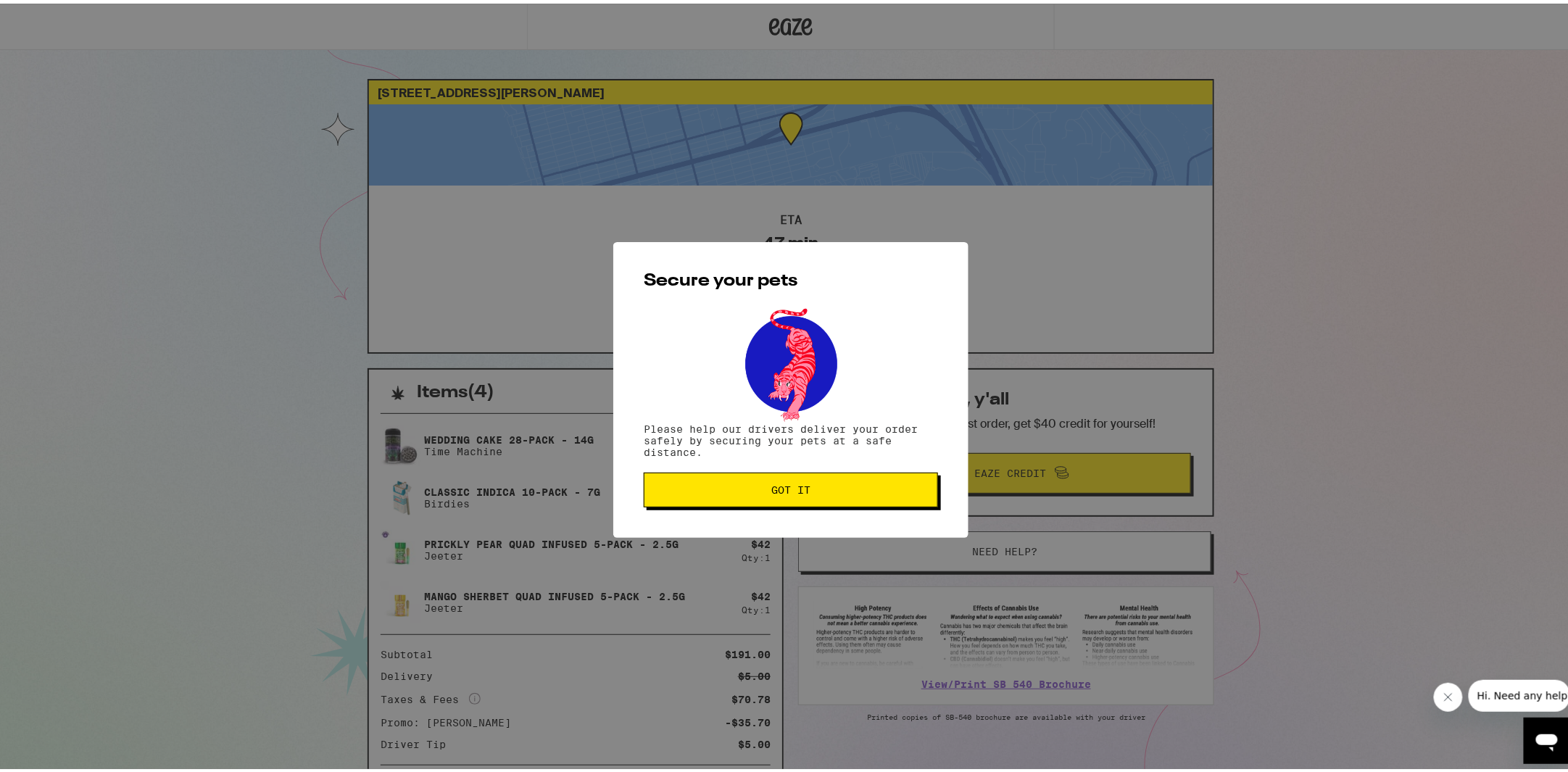
click at [766, 497] on button "Got it" at bounding box center [791, 487] width 295 height 35
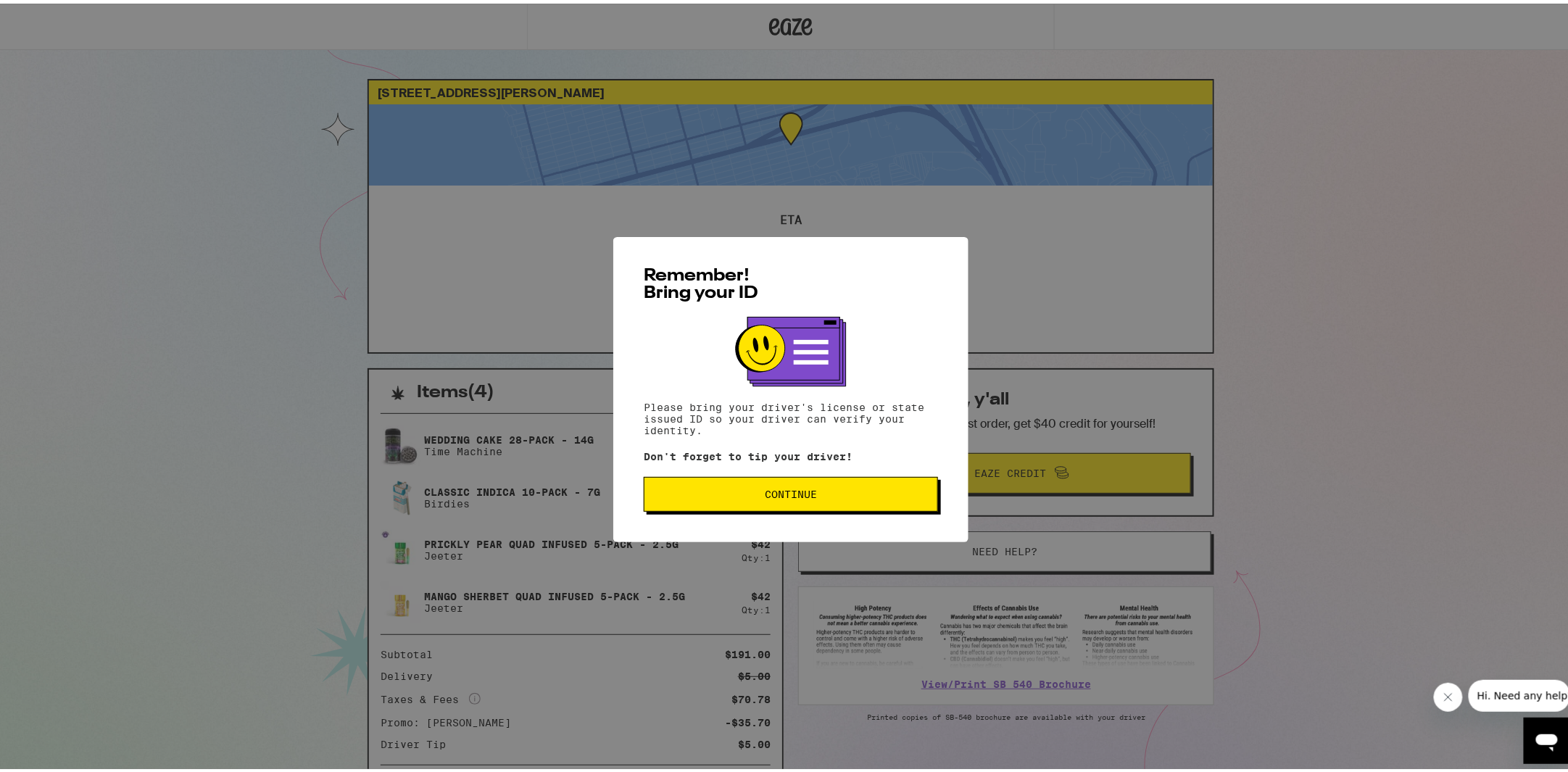
click at [708, 484] on button "Continue" at bounding box center [791, 491] width 295 height 35
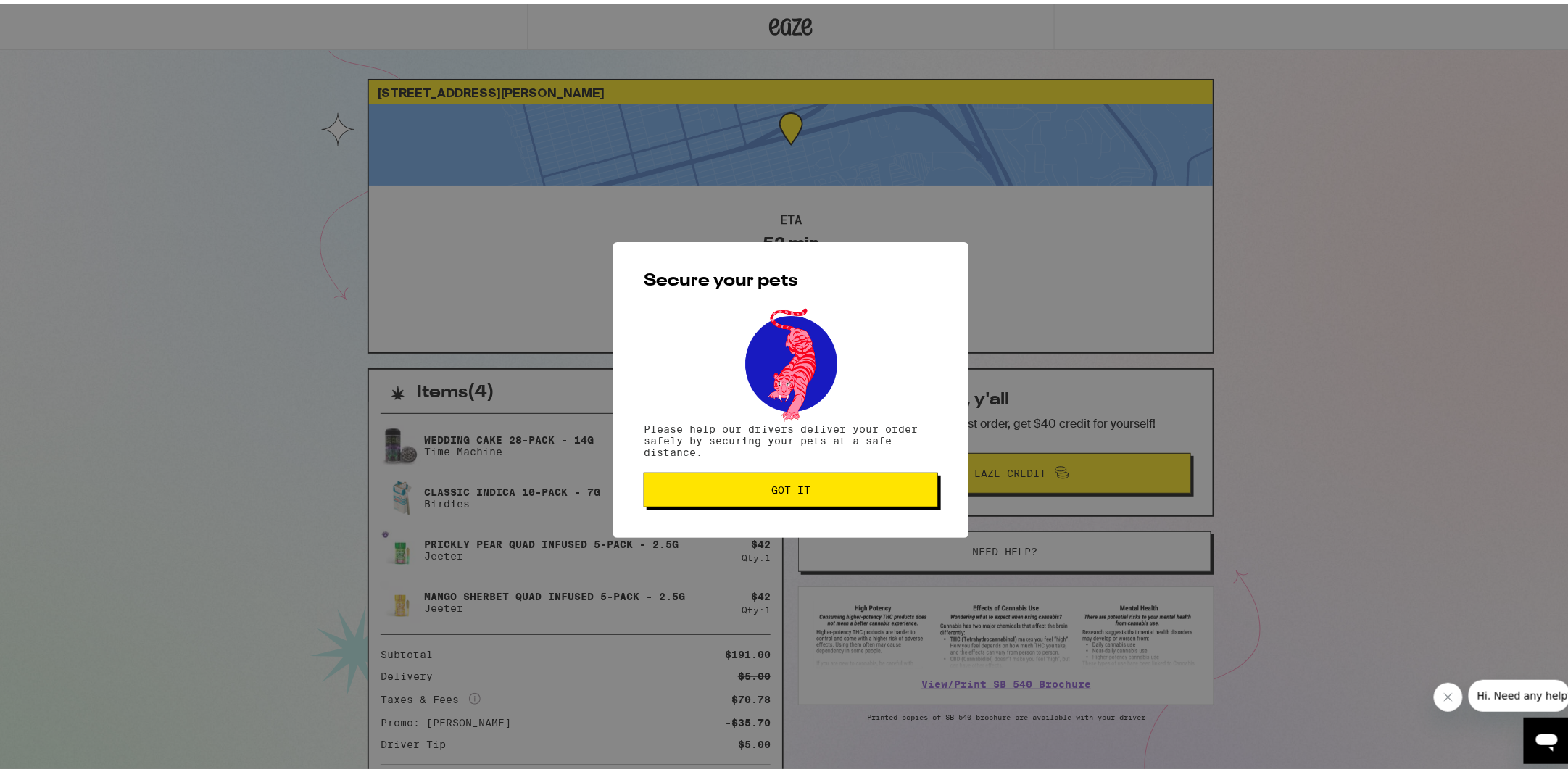
click at [708, 484] on span "Got it" at bounding box center [790, 486] width 269 height 10
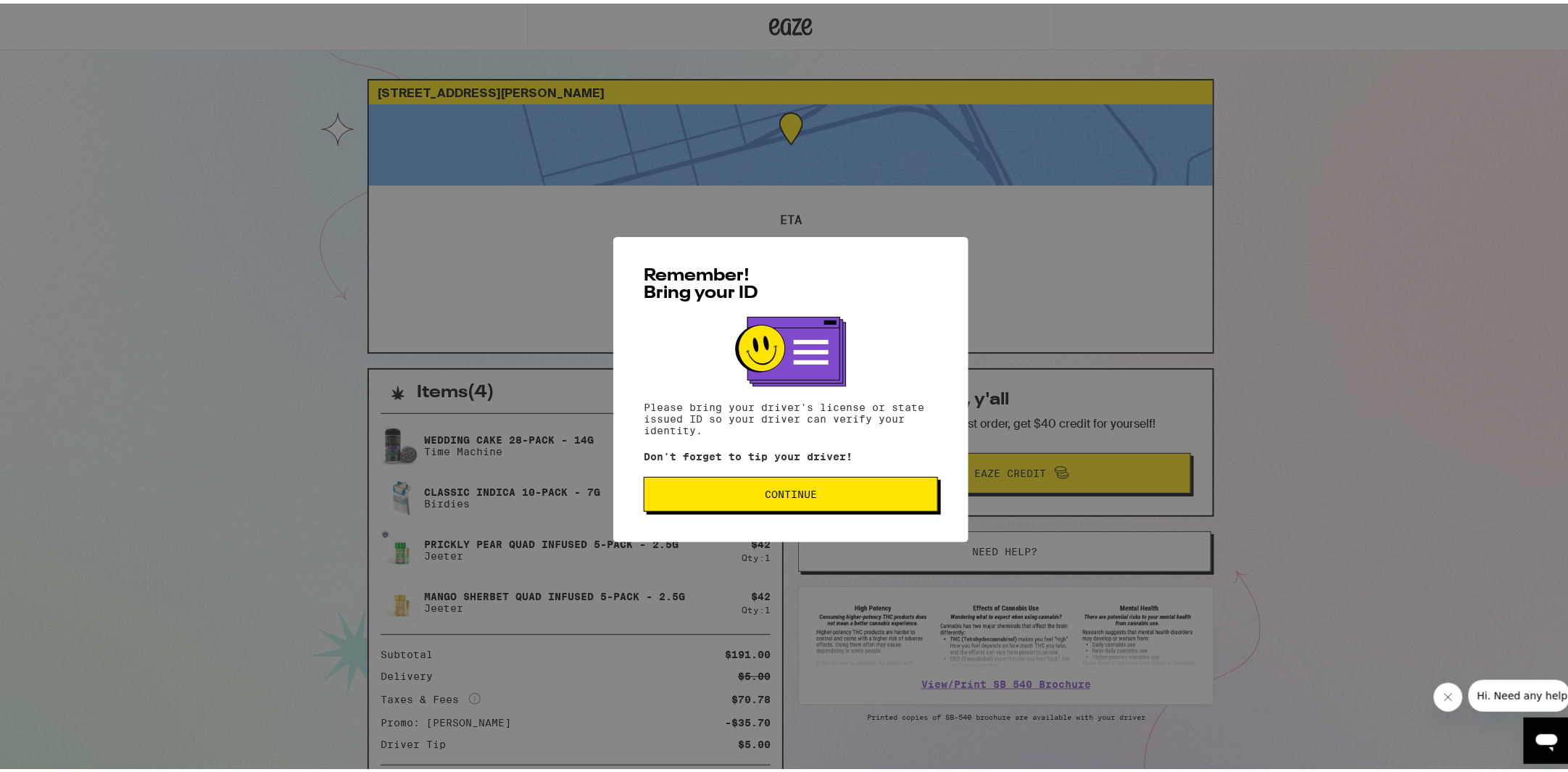
click at [742, 480] on button "Continue" at bounding box center [791, 491] width 295 height 35
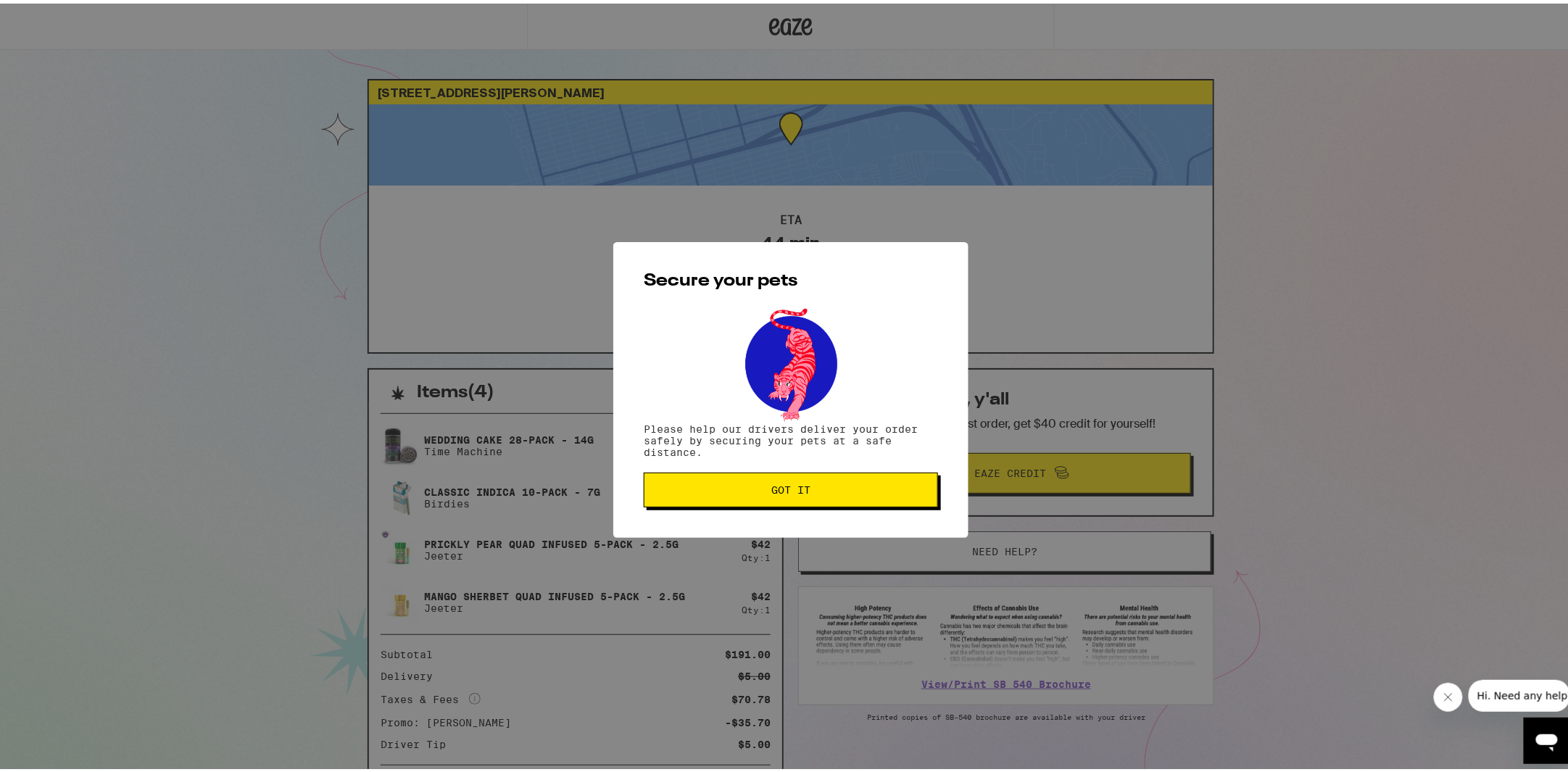
click at [742, 480] on button "Got it" at bounding box center [791, 487] width 295 height 35
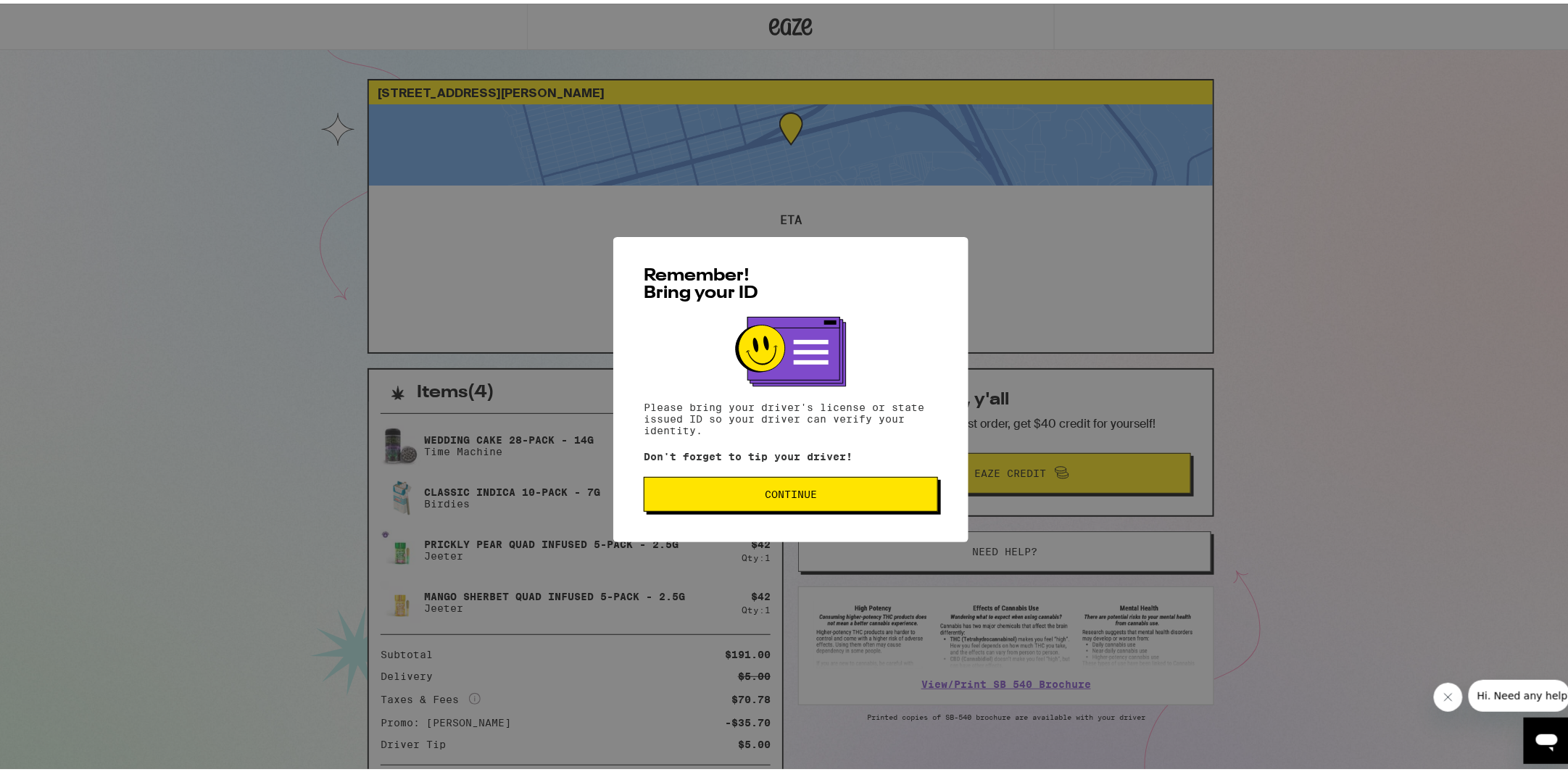
click at [717, 488] on button "Continue" at bounding box center [791, 491] width 295 height 35
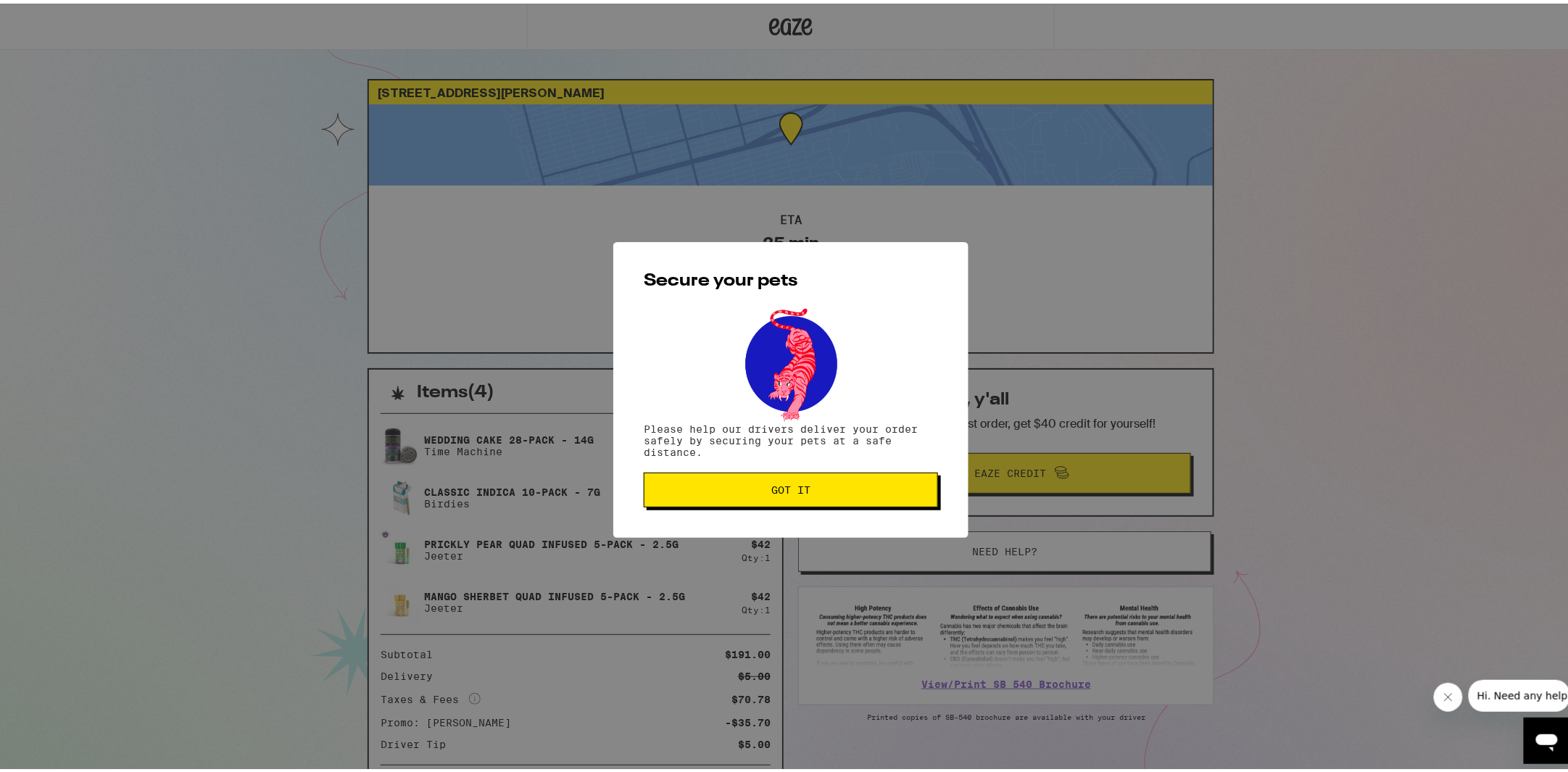
click at [717, 488] on span "Got it" at bounding box center [790, 486] width 269 height 10
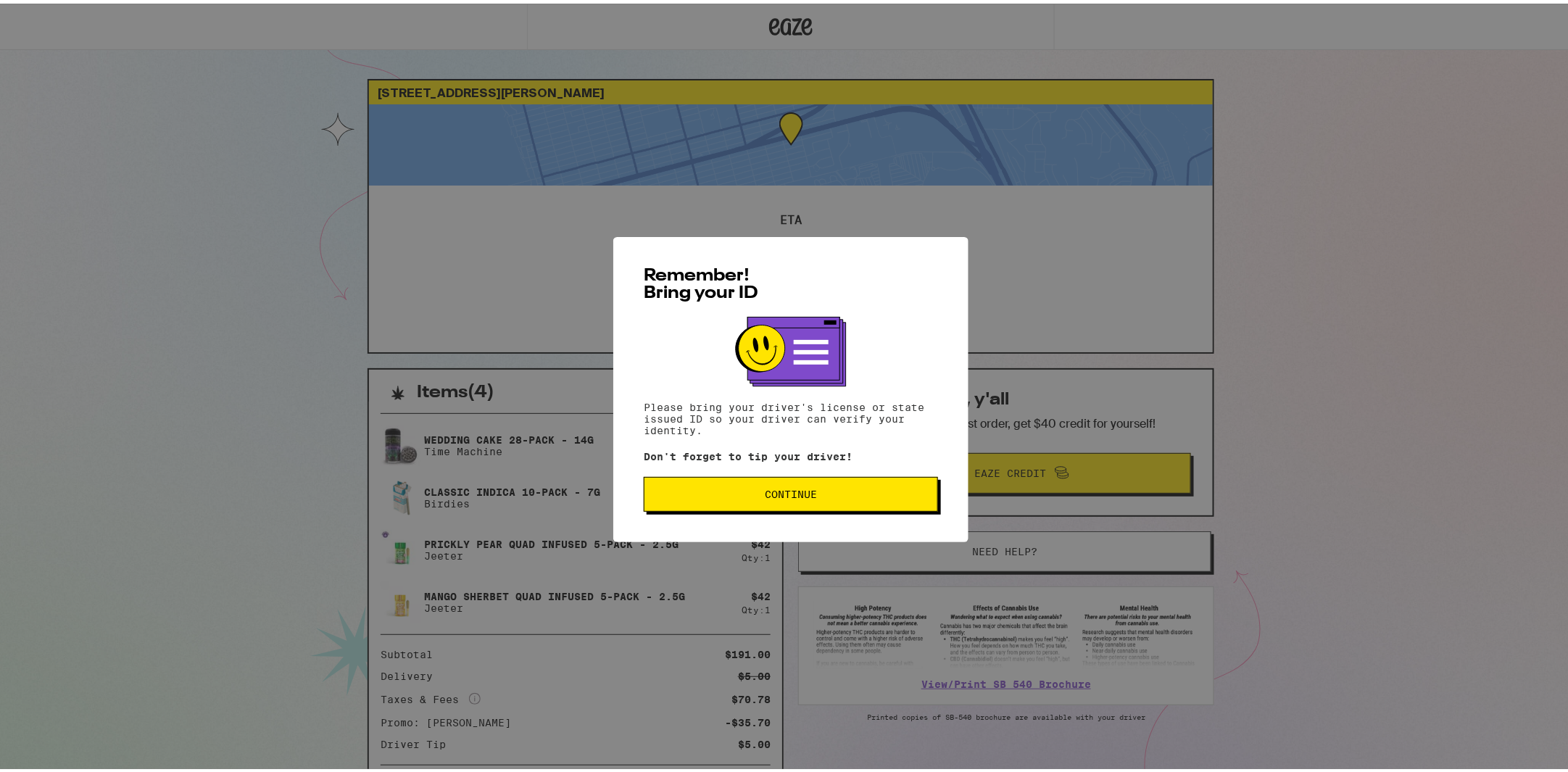
click at [671, 501] on button "Continue" at bounding box center [791, 491] width 295 height 35
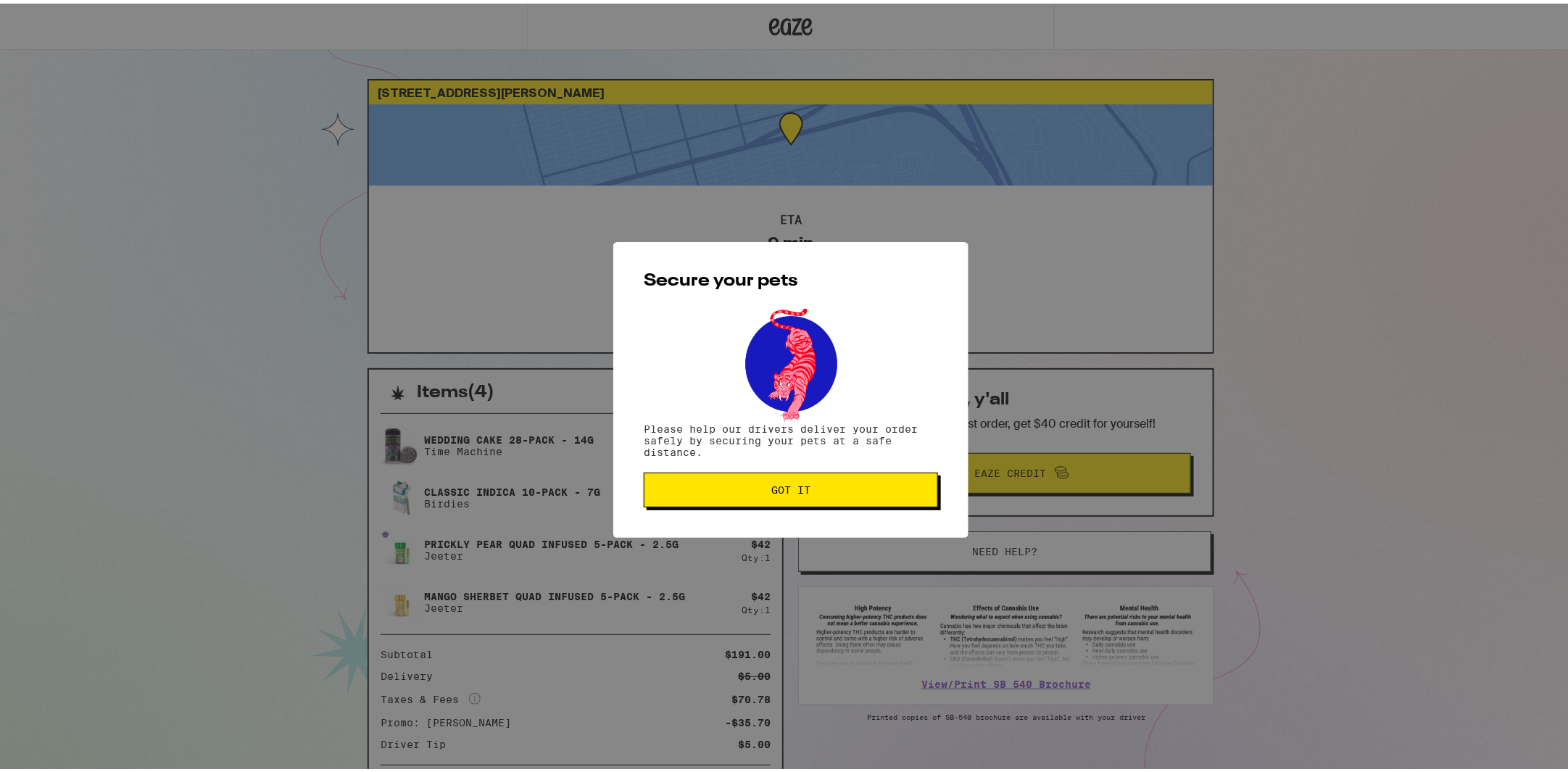
click at [671, 501] on button "Got it" at bounding box center [791, 487] width 295 height 35
